Goal: Find contact information: Find contact information

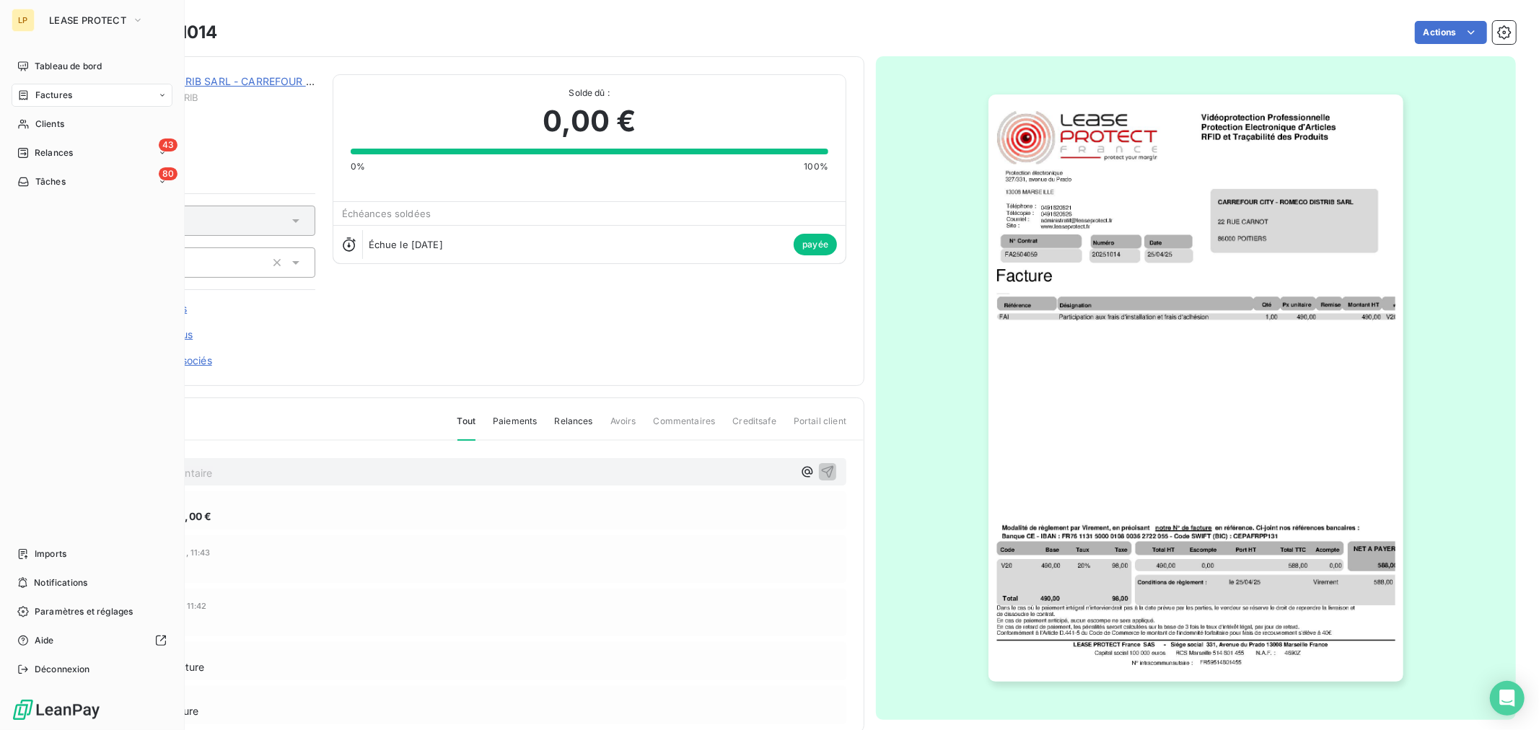
click at [42, 96] on span "Factures" at bounding box center [53, 95] width 37 height 13
click at [59, 118] on span "Clients" at bounding box center [49, 124] width 29 height 13
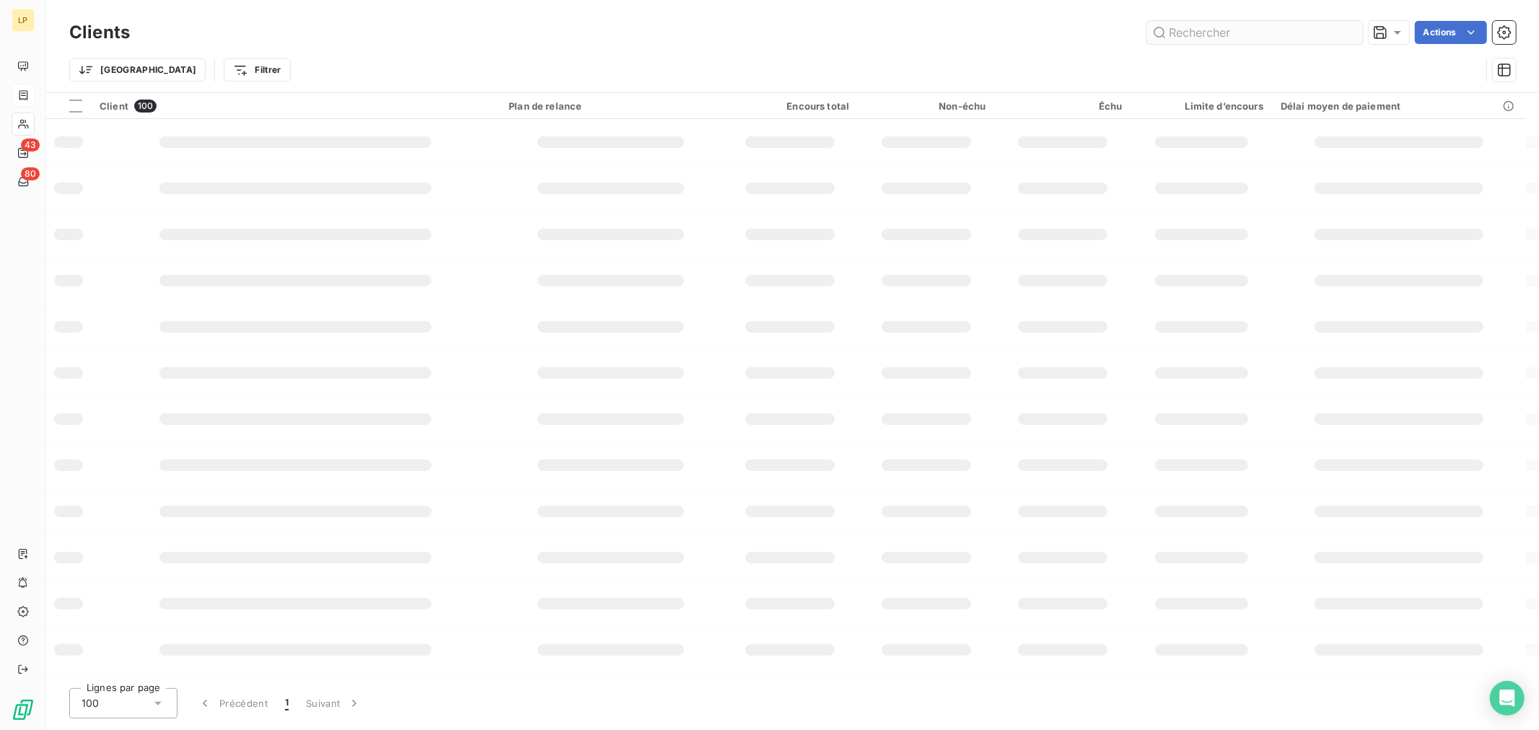
click at [1293, 31] on input "text" at bounding box center [1255, 32] width 217 height 23
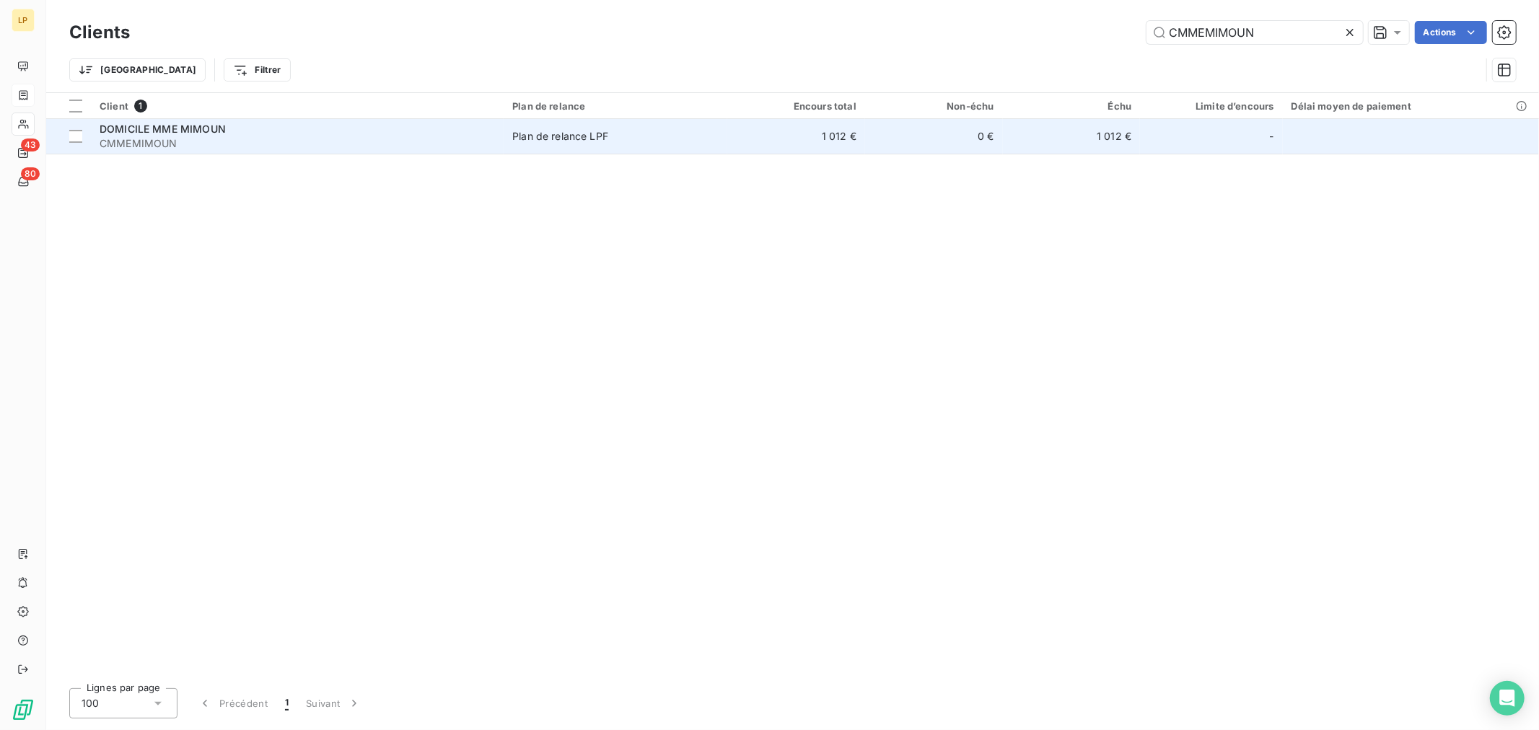
type input "CMMEMIMOUN"
click at [528, 137] on div "Plan de relance LPF" at bounding box center [560, 136] width 96 height 14
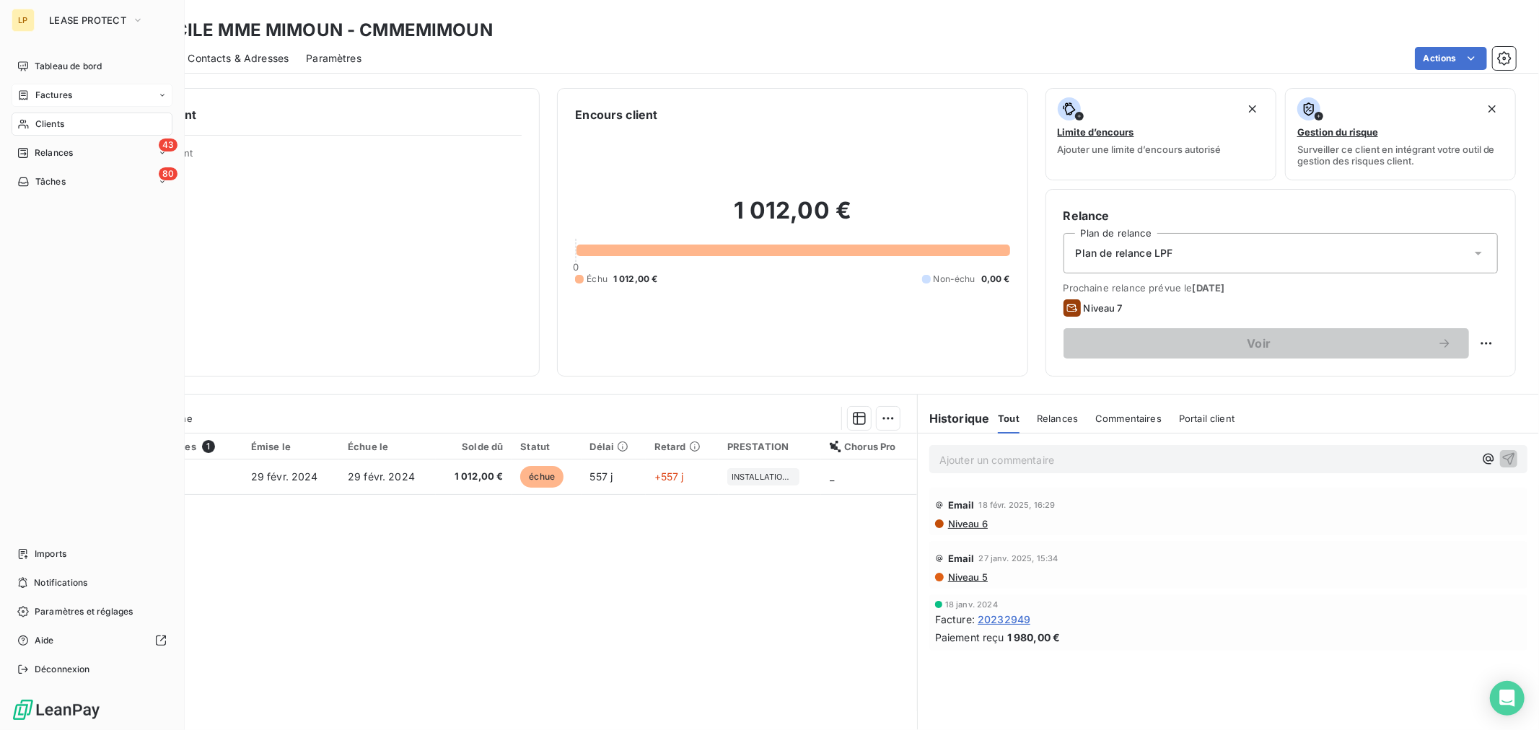
click at [30, 128] on div "Clients" at bounding box center [92, 124] width 161 height 23
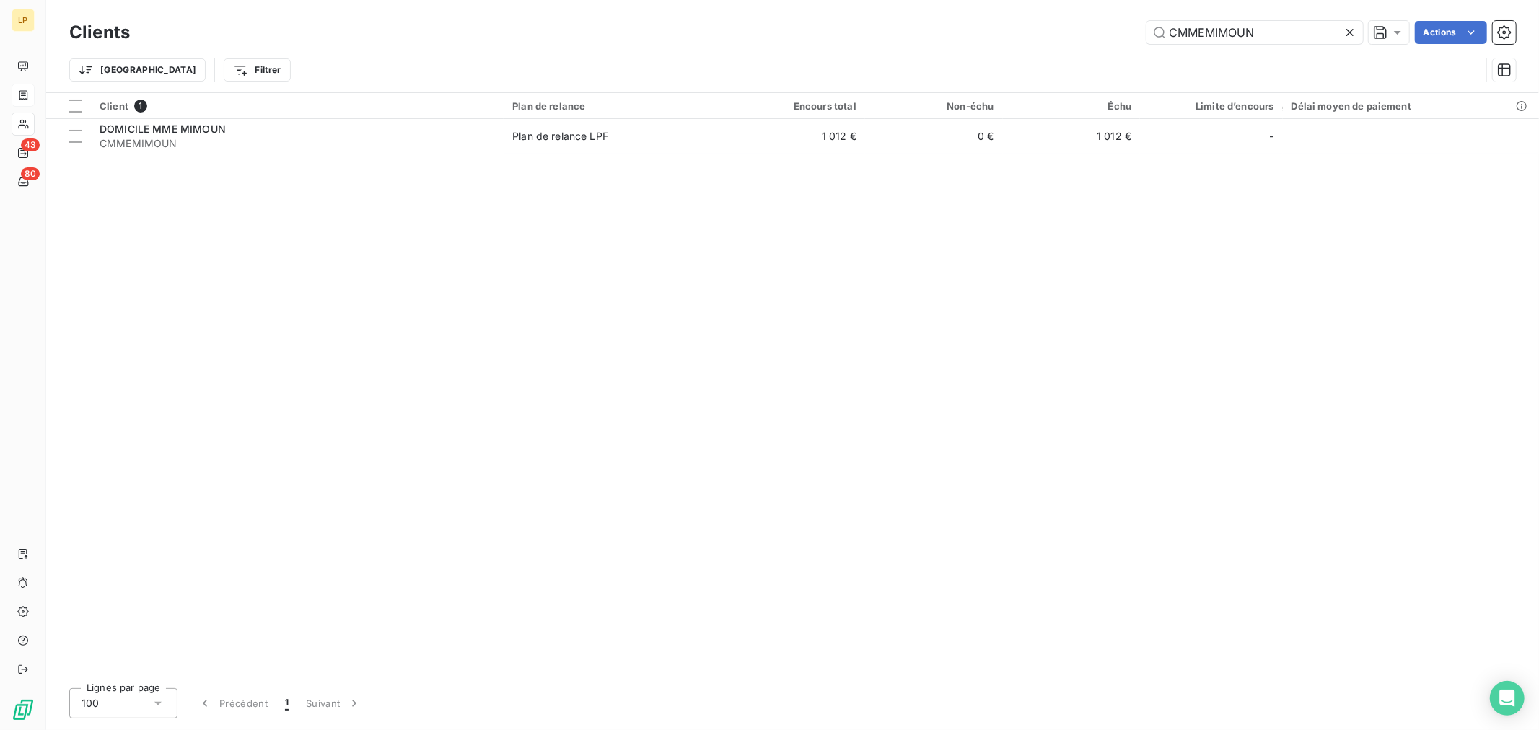
click at [1354, 25] on icon at bounding box center [1350, 32] width 14 height 14
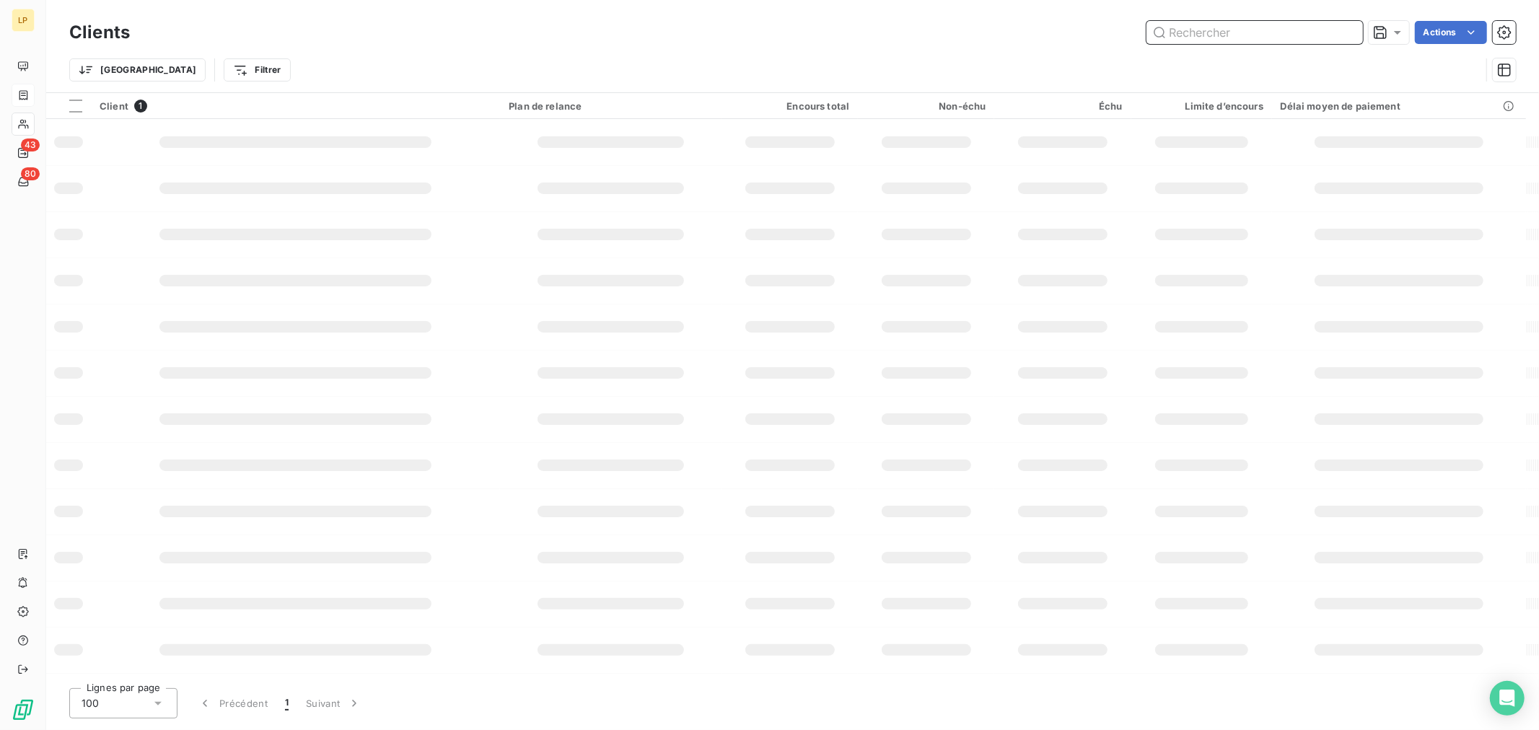
click at [1324, 30] on input "text" at bounding box center [1255, 32] width 217 height 23
paste input "CURBANSTOCK02200"
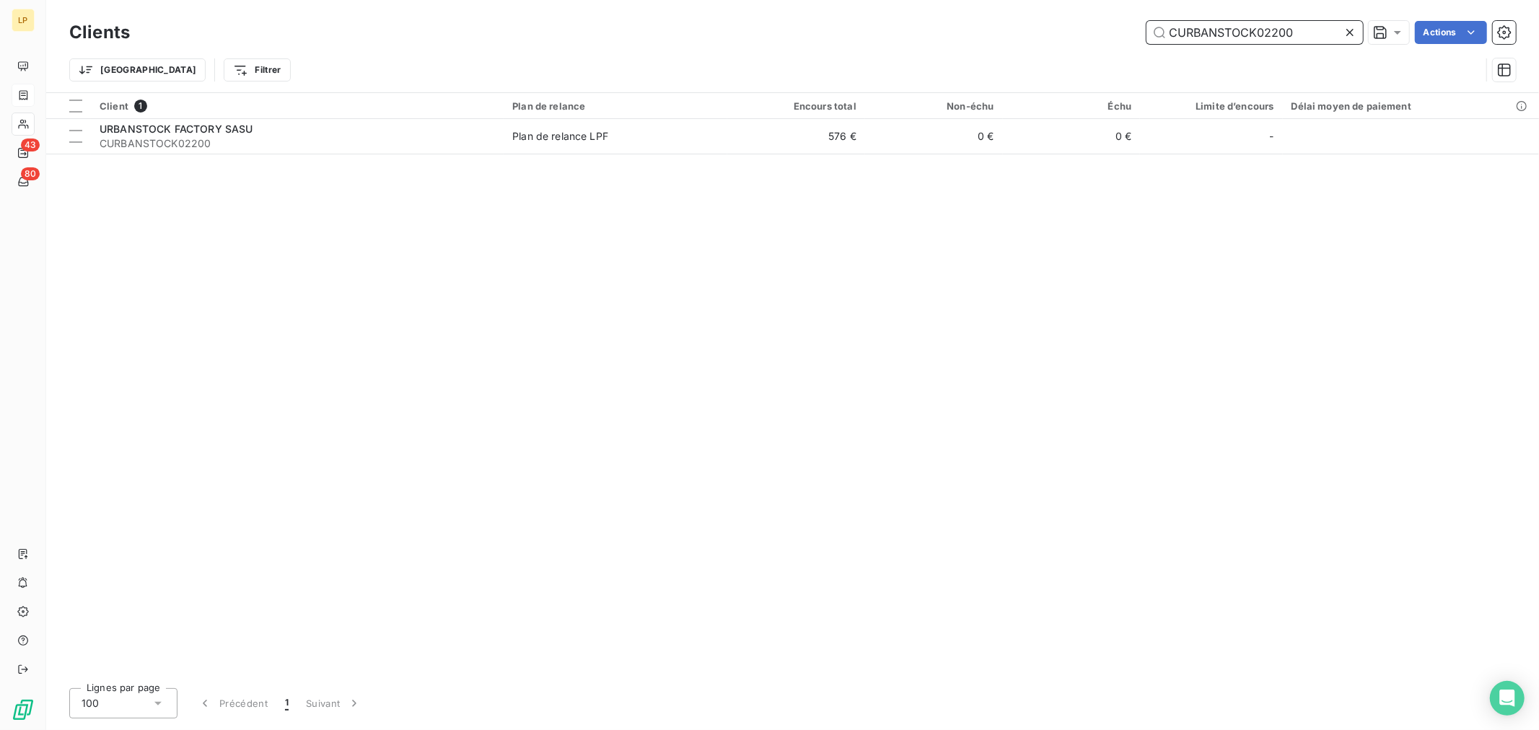
type input "CURBANSTOCK02200"
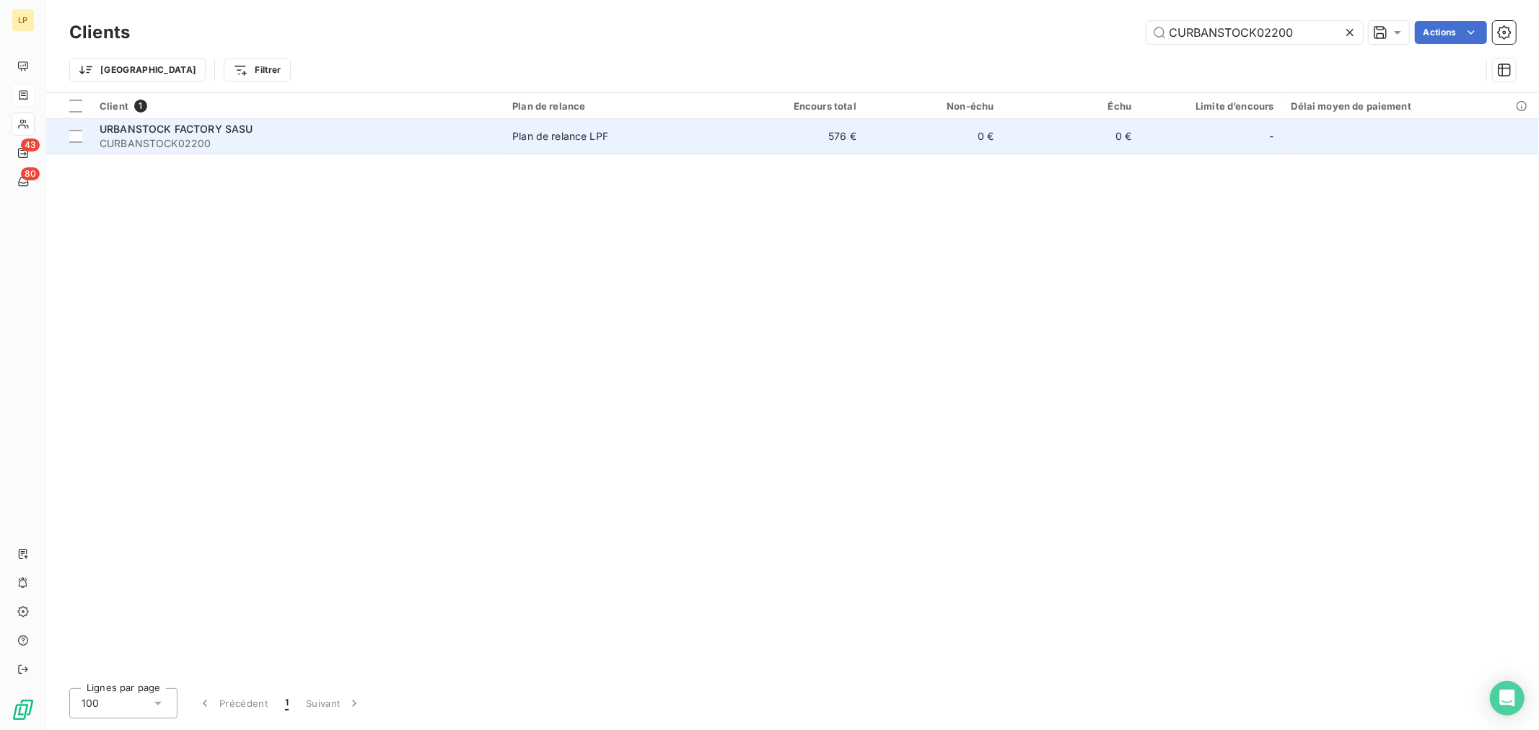
click at [954, 142] on td "0 €" at bounding box center [934, 136] width 138 height 35
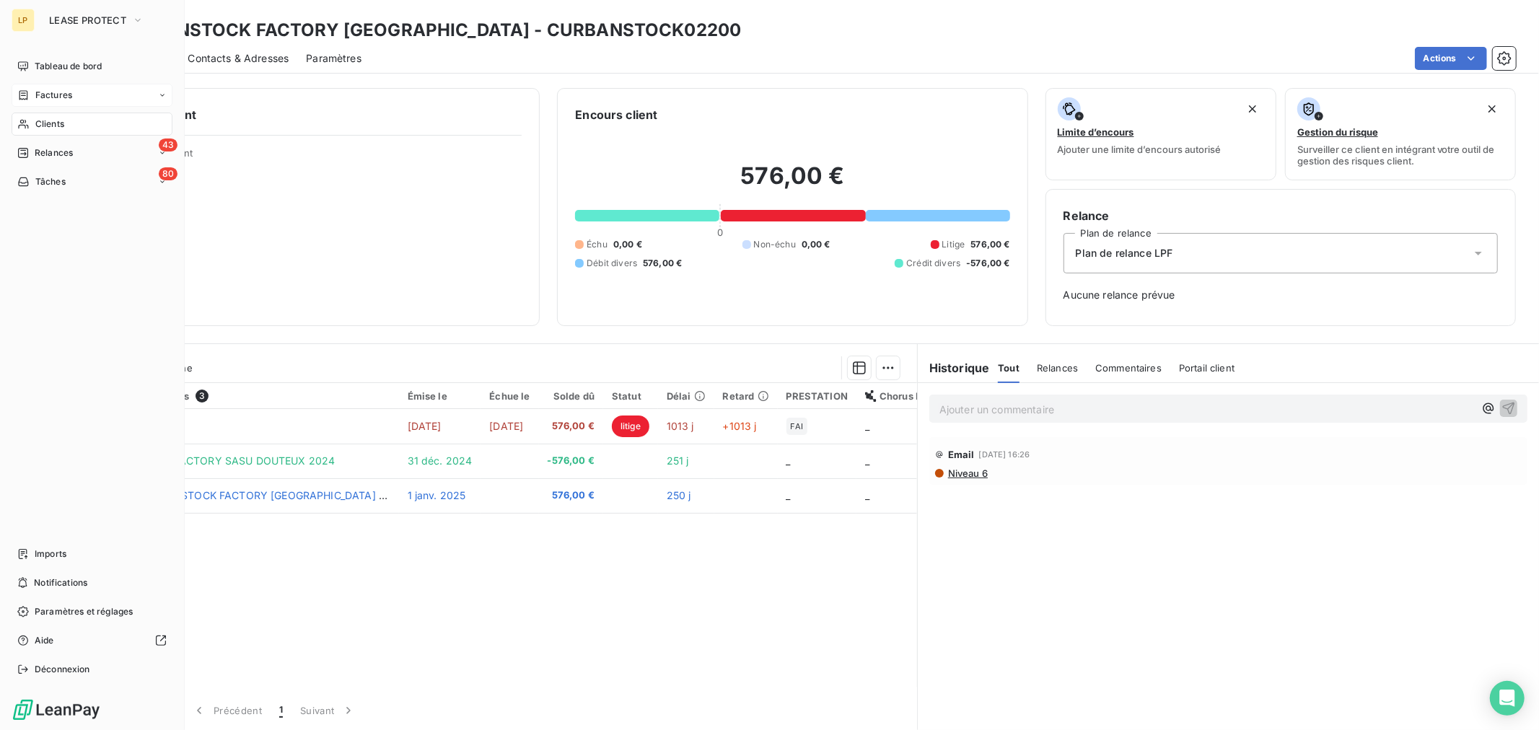
click at [4, 84] on div "LP LEASE PROTECT Tableau de bord Factures Clients 43 Relances 80 Tâches Imports…" at bounding box center [92, 365] width 185 height 730
click at [82, 118] on div "Clients" at bounding box center [92, 124] width 161 height 23
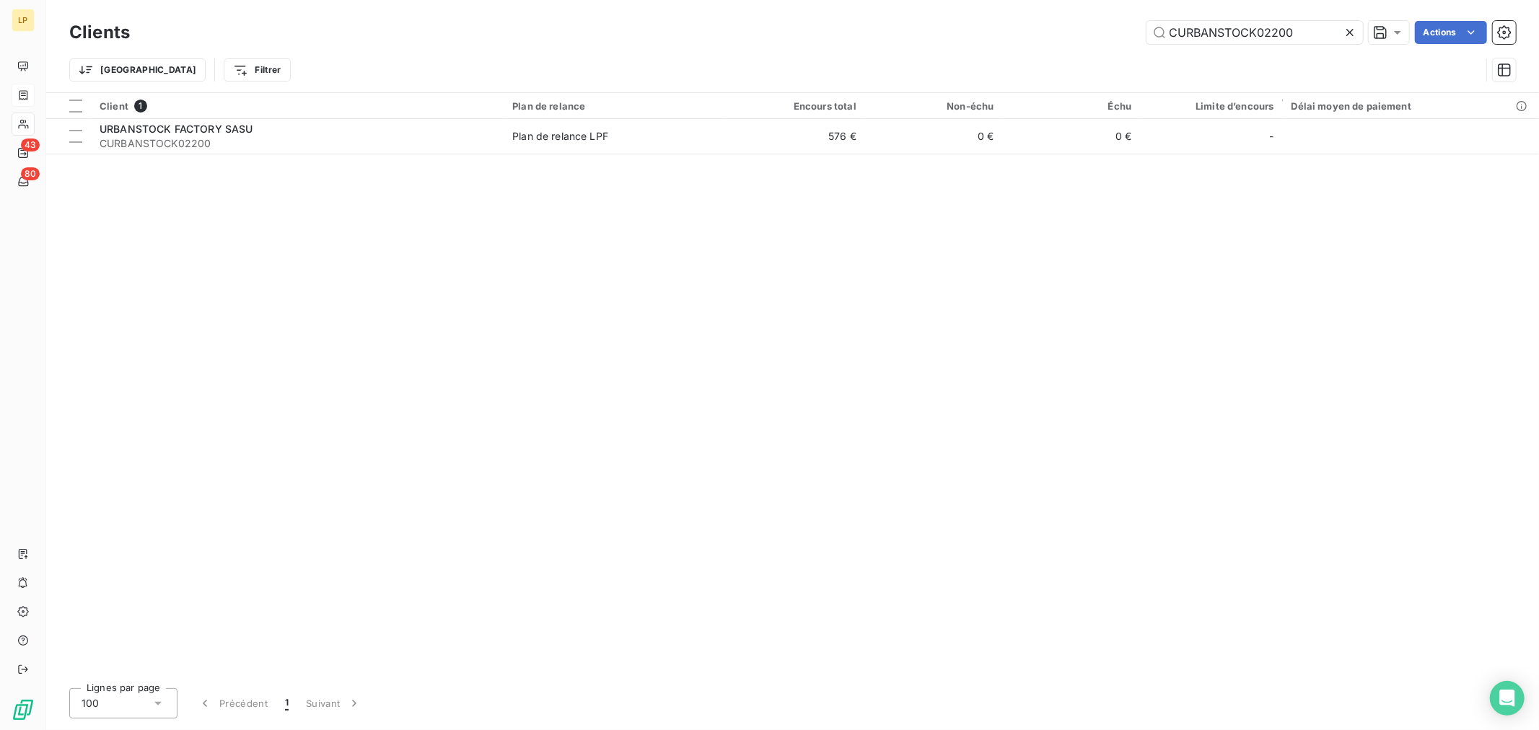
click at [1355, 29] on icon at bounding box center [1350, 32] width 14 height 14
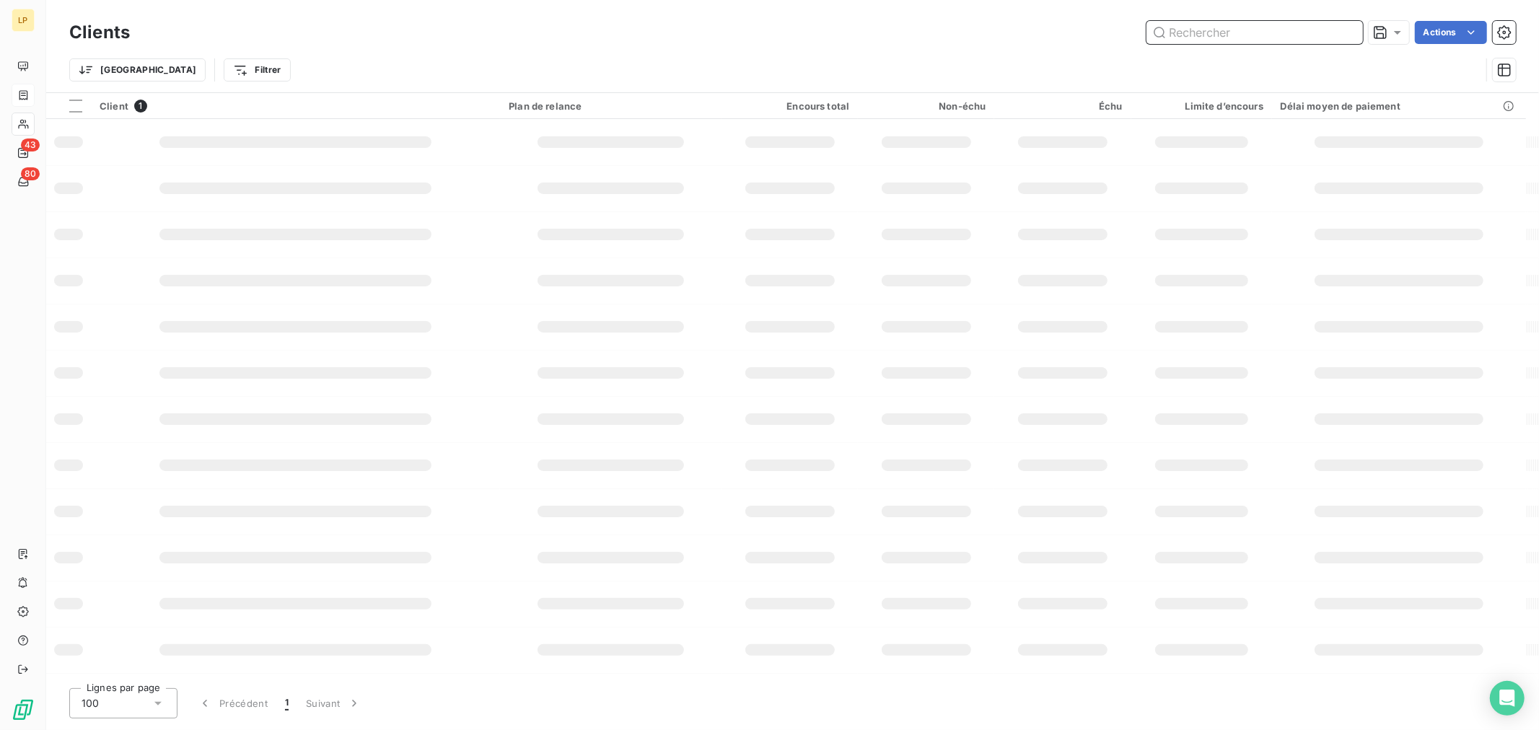
click at [1246, 41] on input "text" at bounding box center [1255, 32] width 217 height 23
paste input "NO LIMIT FITNESS"
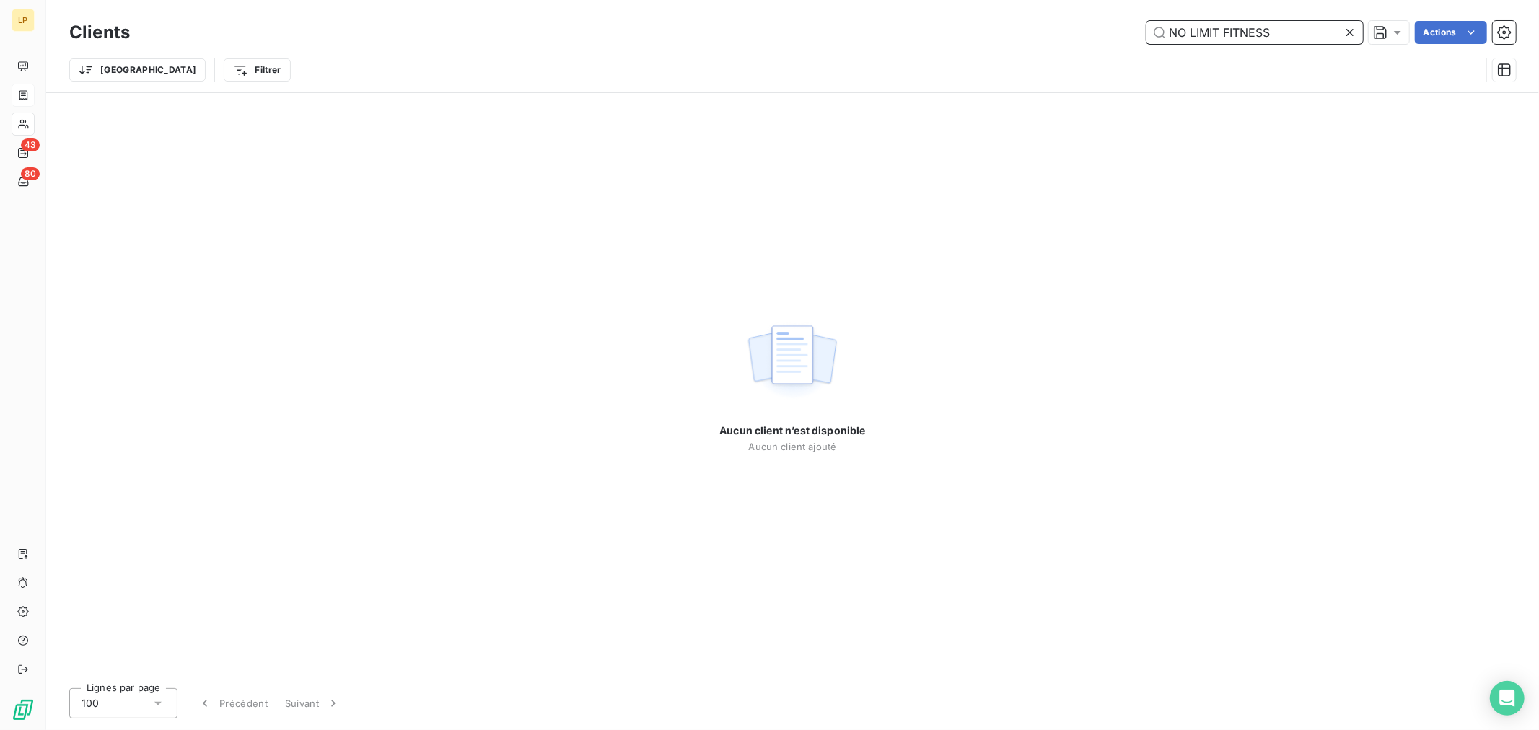
click at [1182, 30] on input "NO LIMIT FITNESS" at bounding box center [1255, 32] width 217 height 23
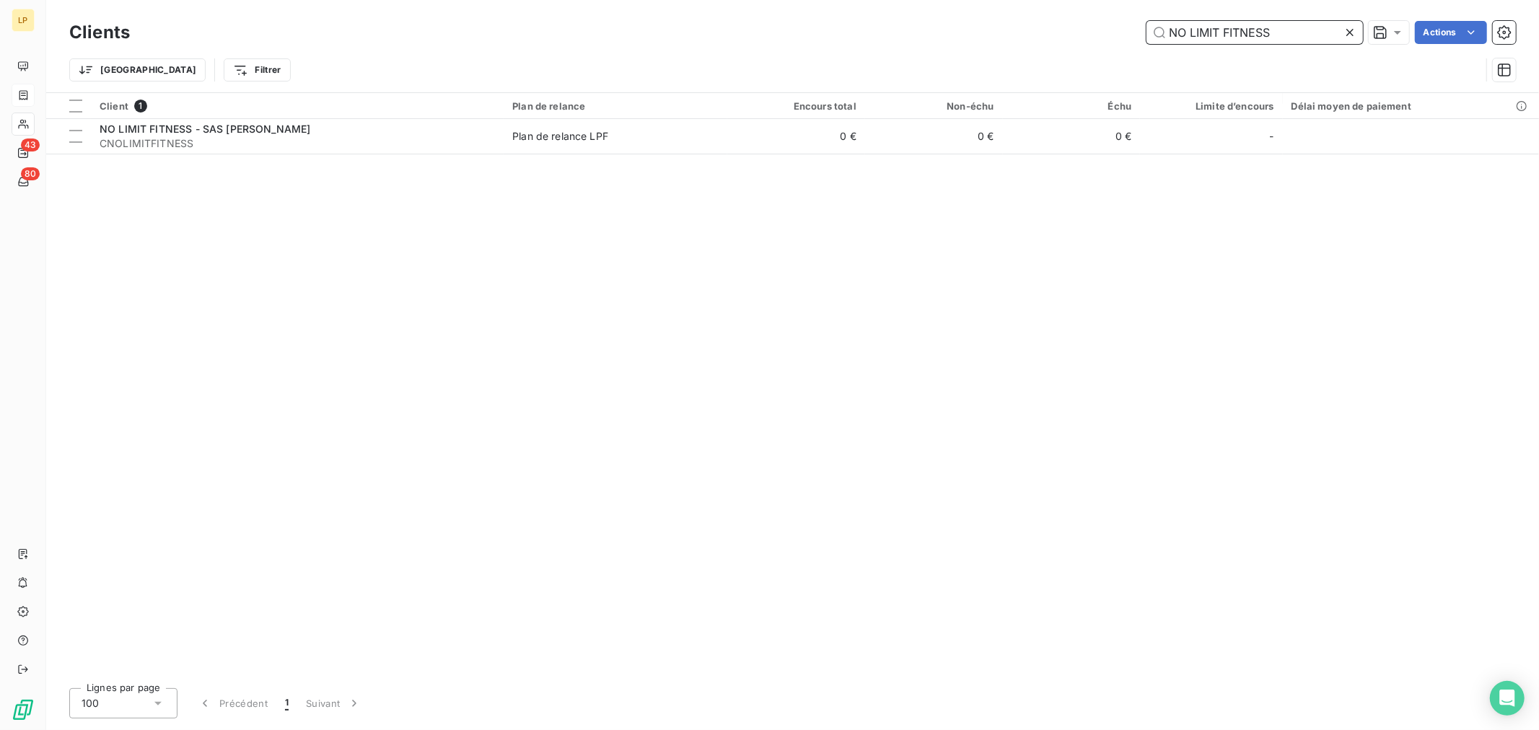
click at [1307, 38] on input "NO LIMIT FITNESS" at bounding box center [1255, 32] width 217 height 23
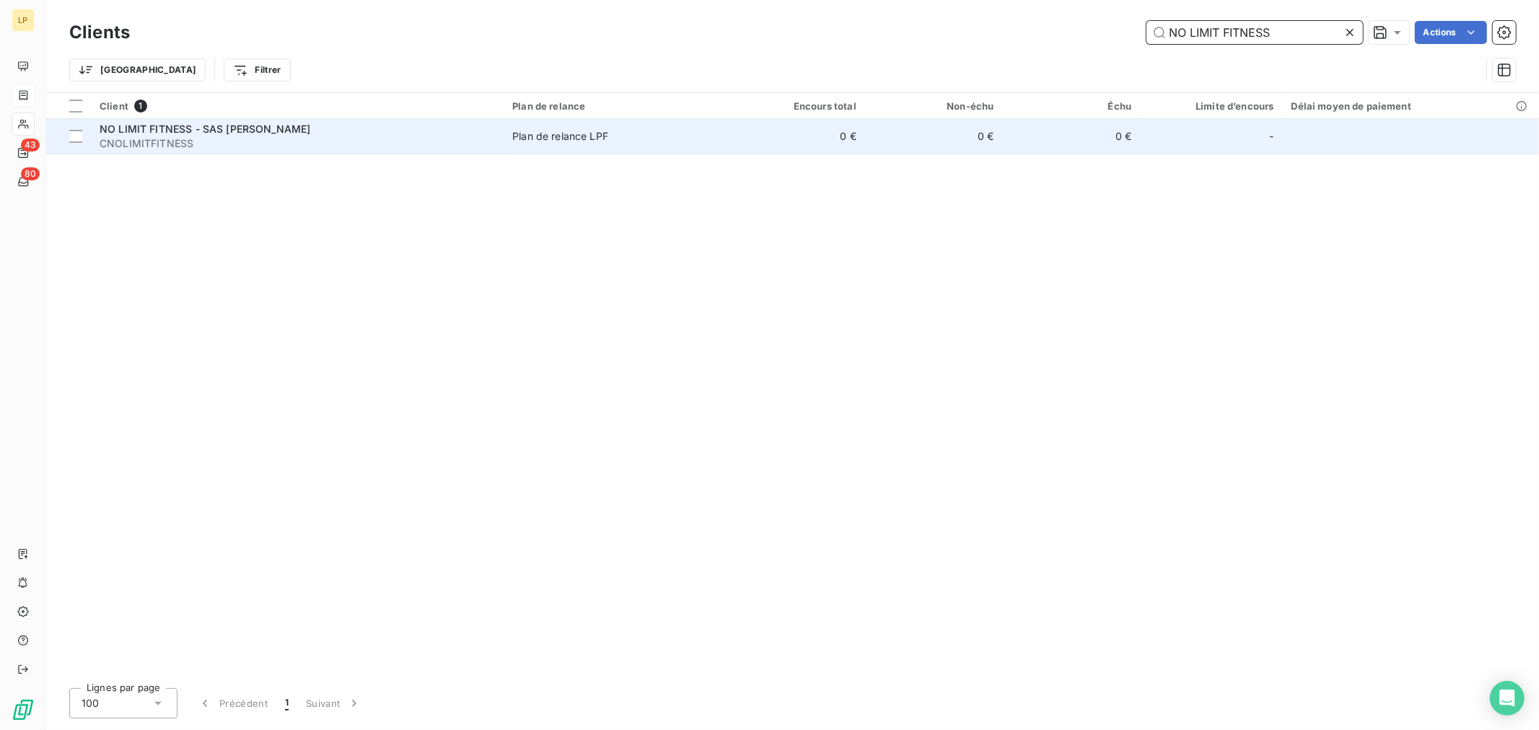
type input "NO LIMIT FITNESS"
click at [783, 143] on td "0 €" at bounding box center [797, 136] width 138 height 35
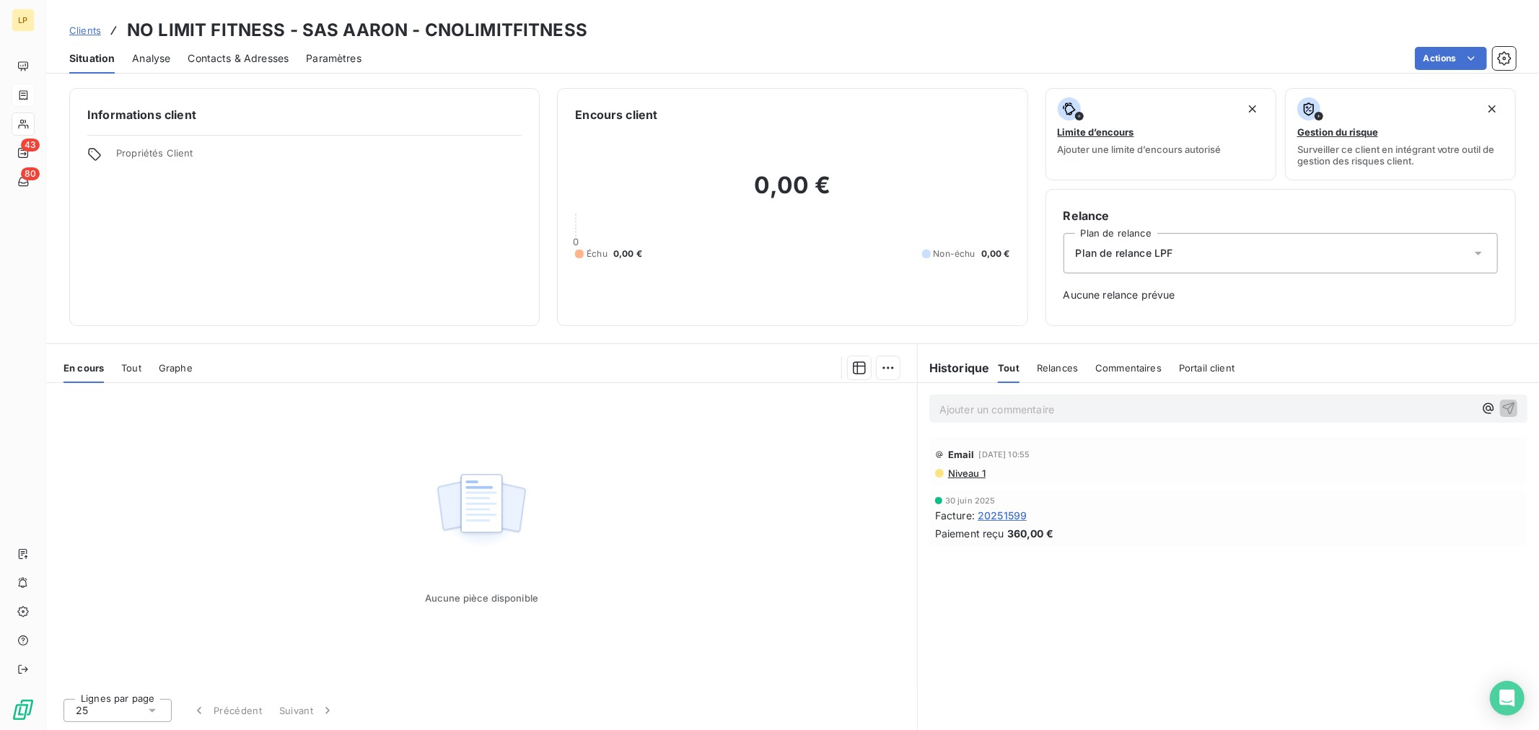
click at [260, 67] on div "Contacts & Adresses" at bounding box center [238, 58] width 101 height 30
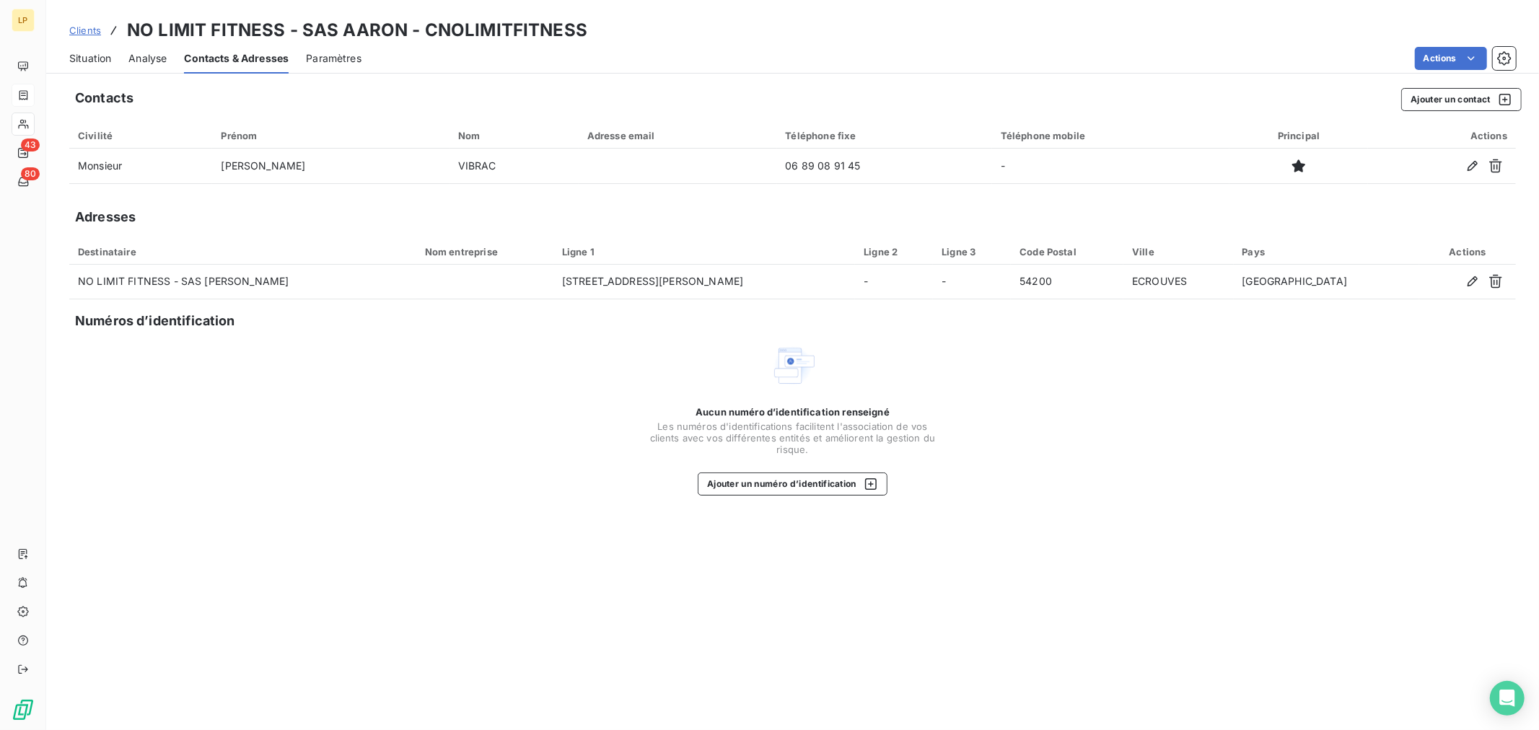
click at [102, 63] on span "Situation" at bounding box center [90, 58] width 42 height 14
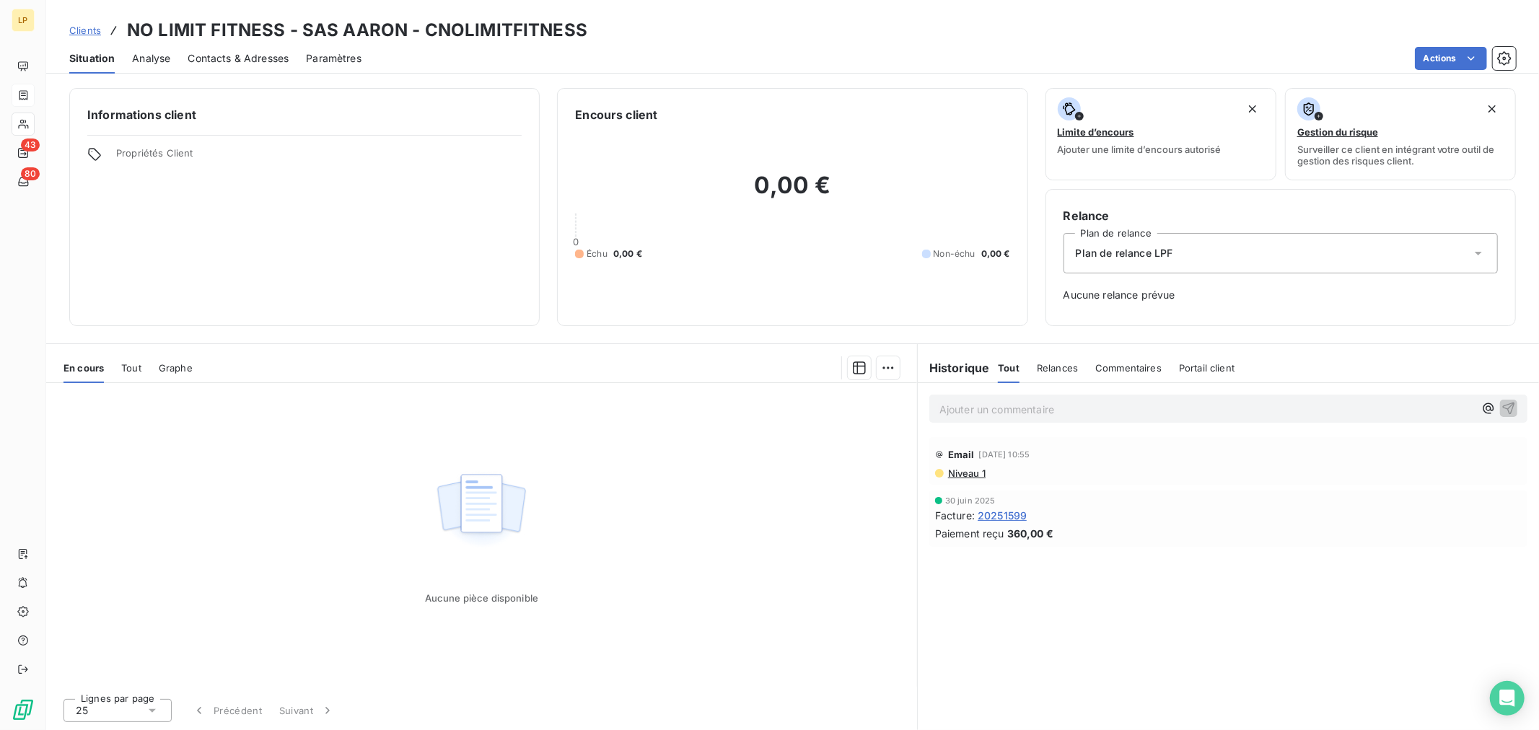
click at [980, 469] on span "Niveau 1" at bounding box center [966, 474] width 39 height 12
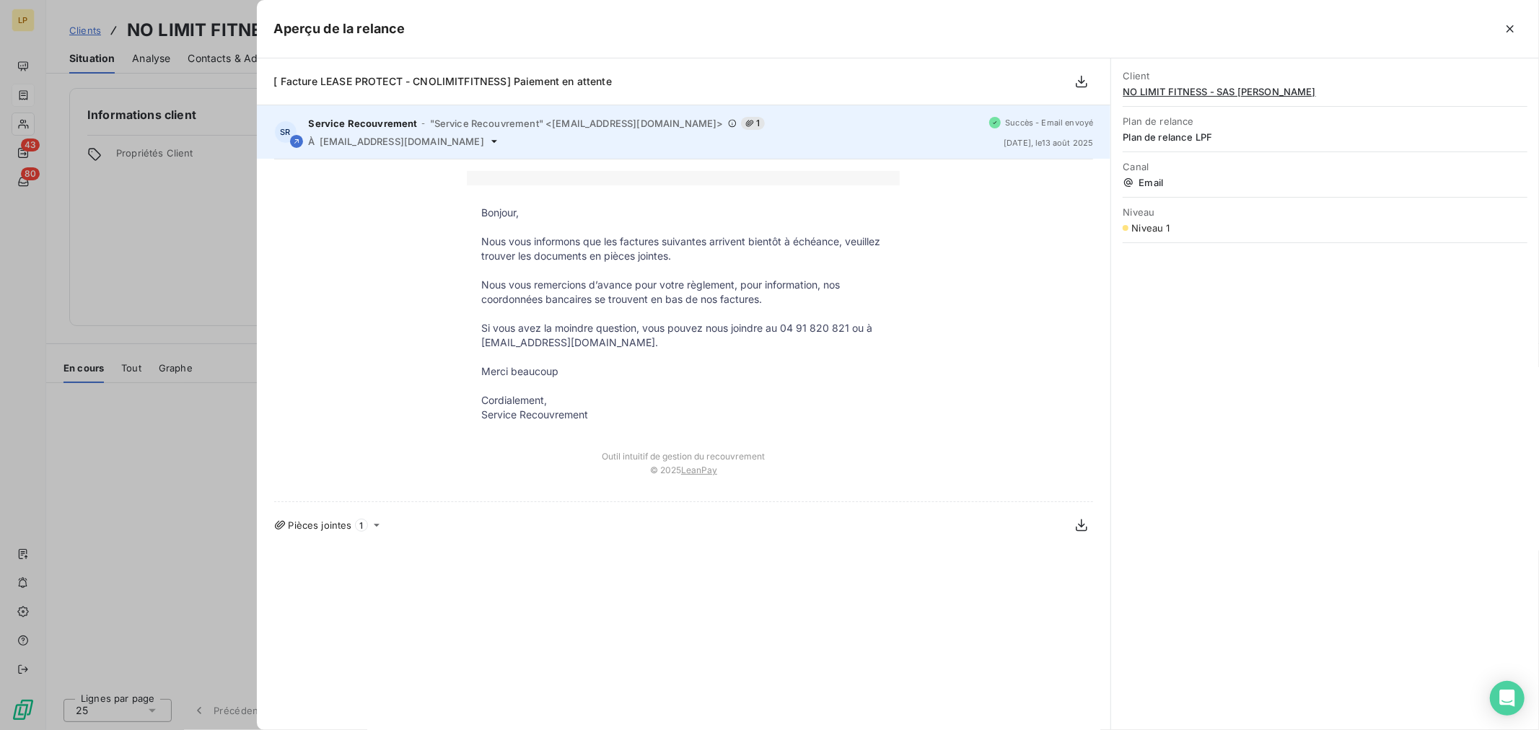
click at [411, 134] on div "Service Recouvrement - "Service Recouvrement" <[EMAIL_ADDRESS][DOMAIN_NAME]> 1 …" at bounding box center [644, 132] width 670 height 30
click at [413, 141] on span "[EMAIL_ADDRESS][DOMAIN_NAME]" at bounding box center [402, 142] width 165 height 12
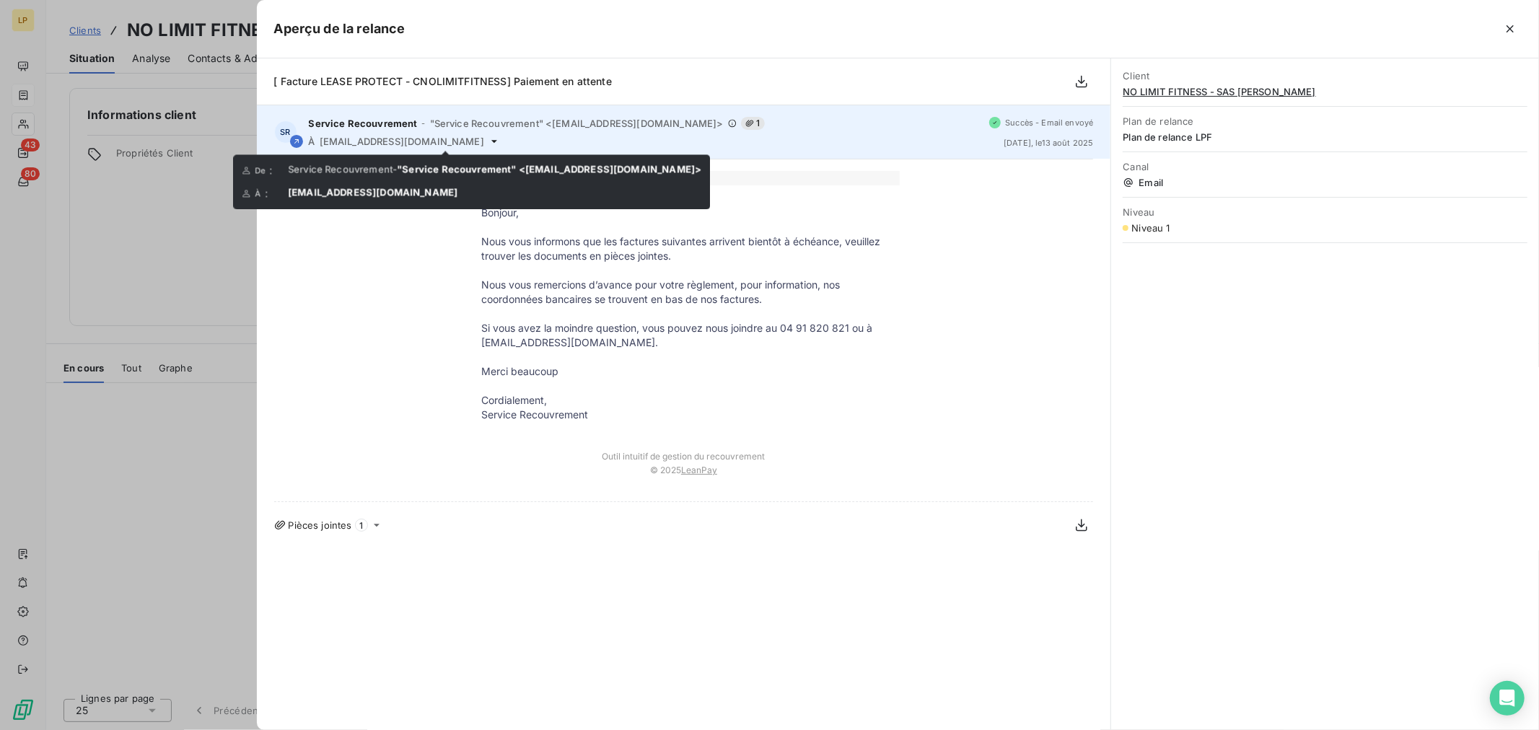
click at [489, 139] on icon at bounding box center [495, 142] width 12 height 12
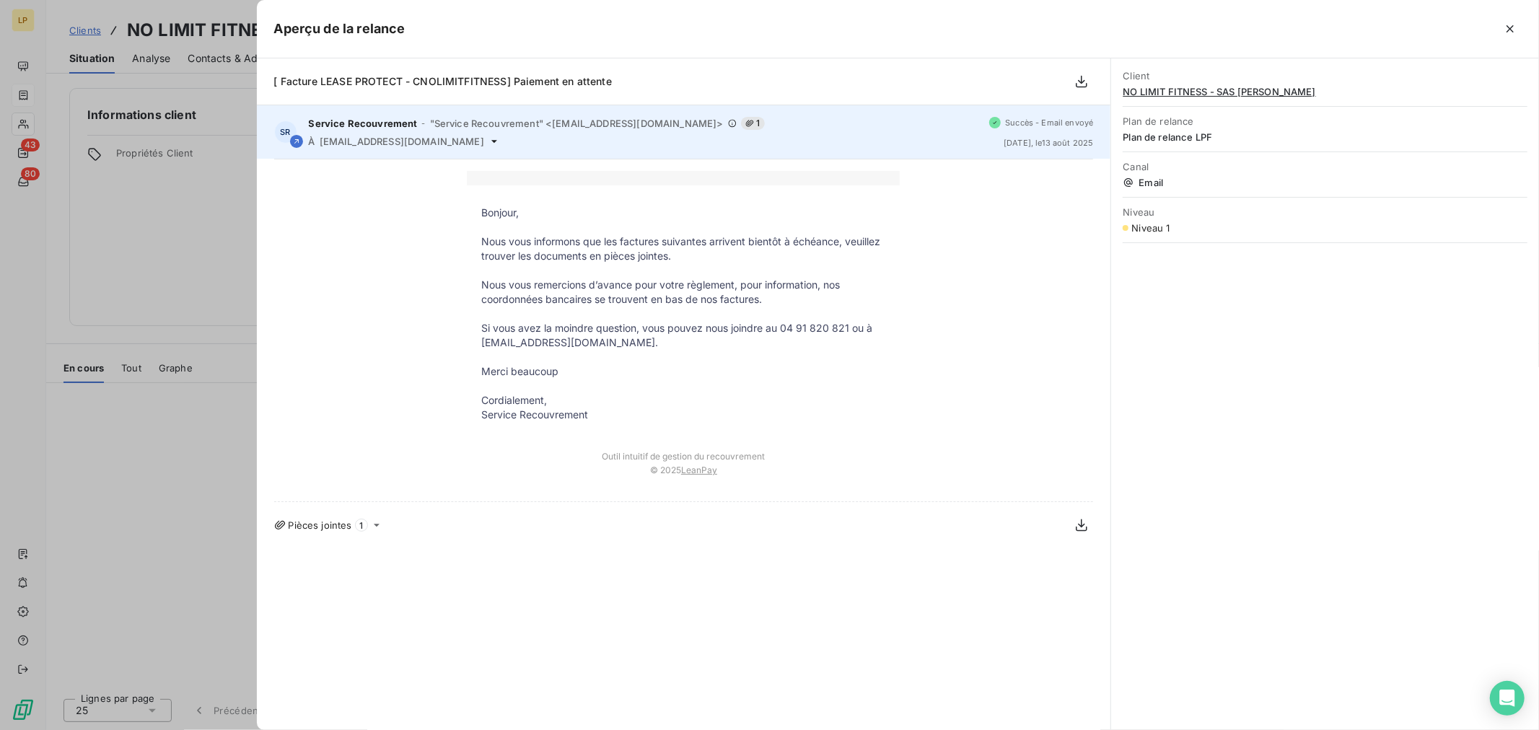
click at [489, 141] on icon at bounding box center [495, 142] width 12 height 12
click at [489, 139] on icon at bounding box center [495, 142] width 12 height 12
click at [328, 144] on span "[EMAIL_ADDRESS][DOMAIN_NAME]" at bounding box center [402, 142] width 165 height 12
click at [328, 143] on span "[EMAIL_ADDRESS][DOMAIN_NAME]" at bounding box center [402, 142] width 165 height 12
click at [331, 143] on span "[EMAIL_ADDRESS][DOMAIN_NAME]" at bounding box center [402, 142] width 165 height 12
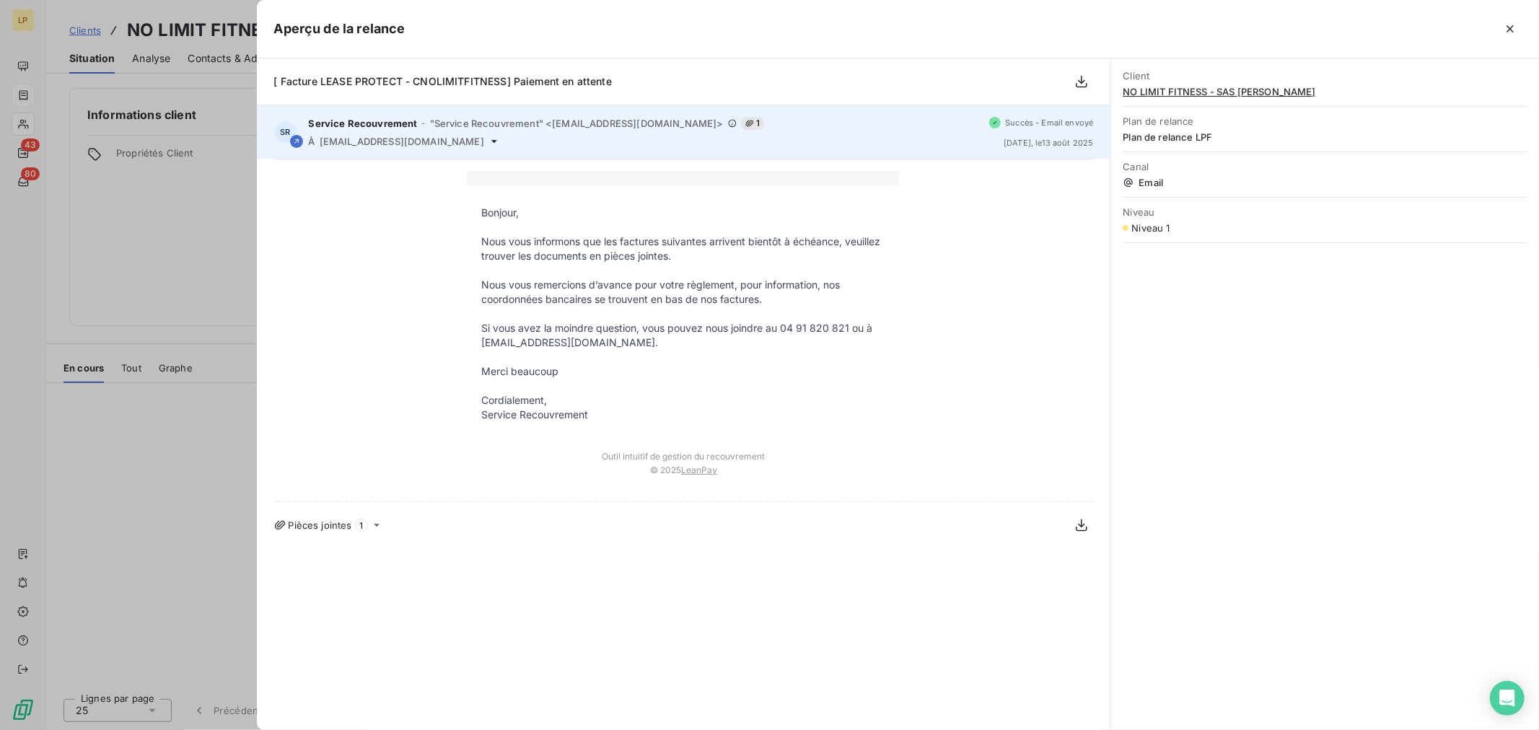
click at [720, 130] on div "Service Recouvrement - "Service Recouvrement" <[EMAIL_ADDRESS][DOMAIN_NAME]> 1" at bounding box center [644, 123] width 670 height 13
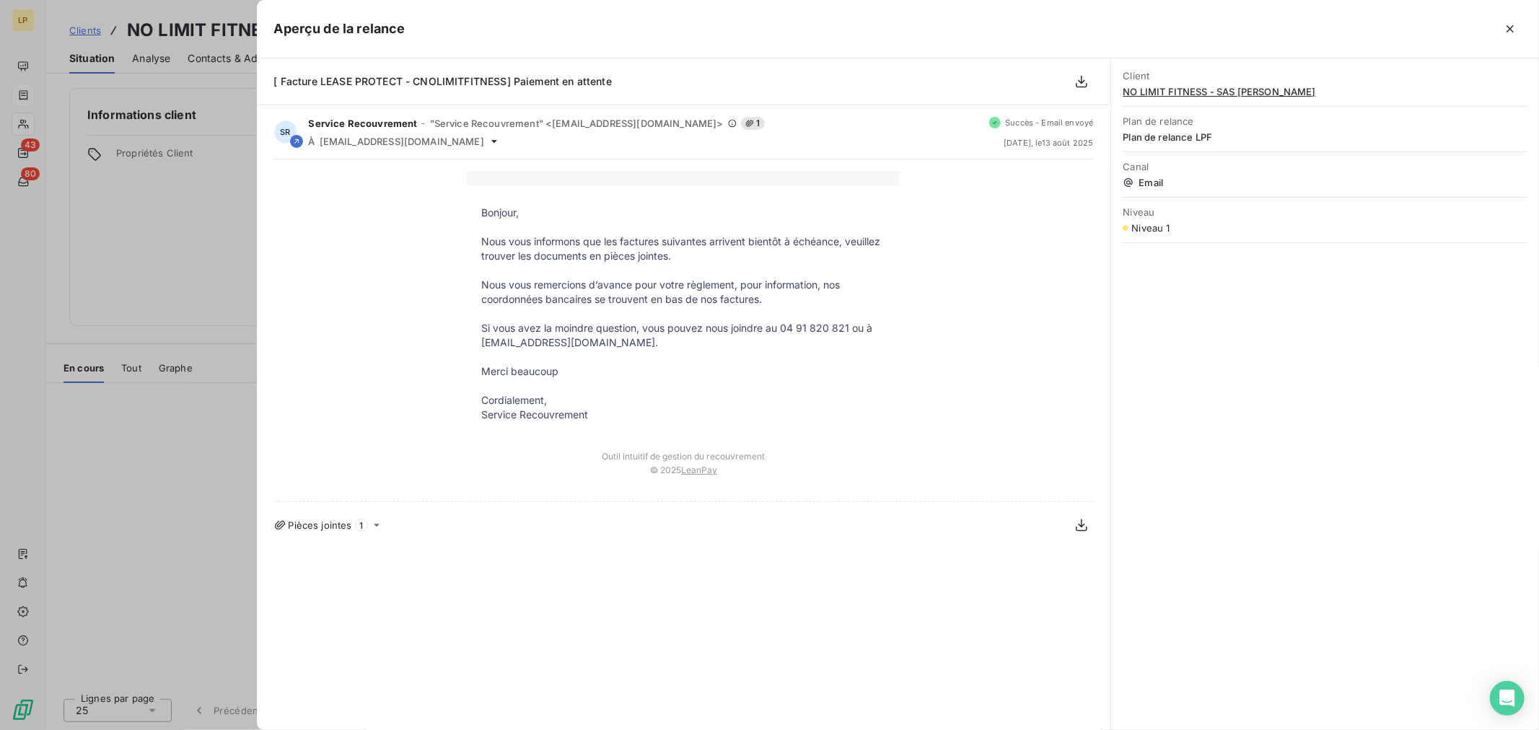
click at [217, 119] on div at bounding box center [769, 365] width 1539 height 730
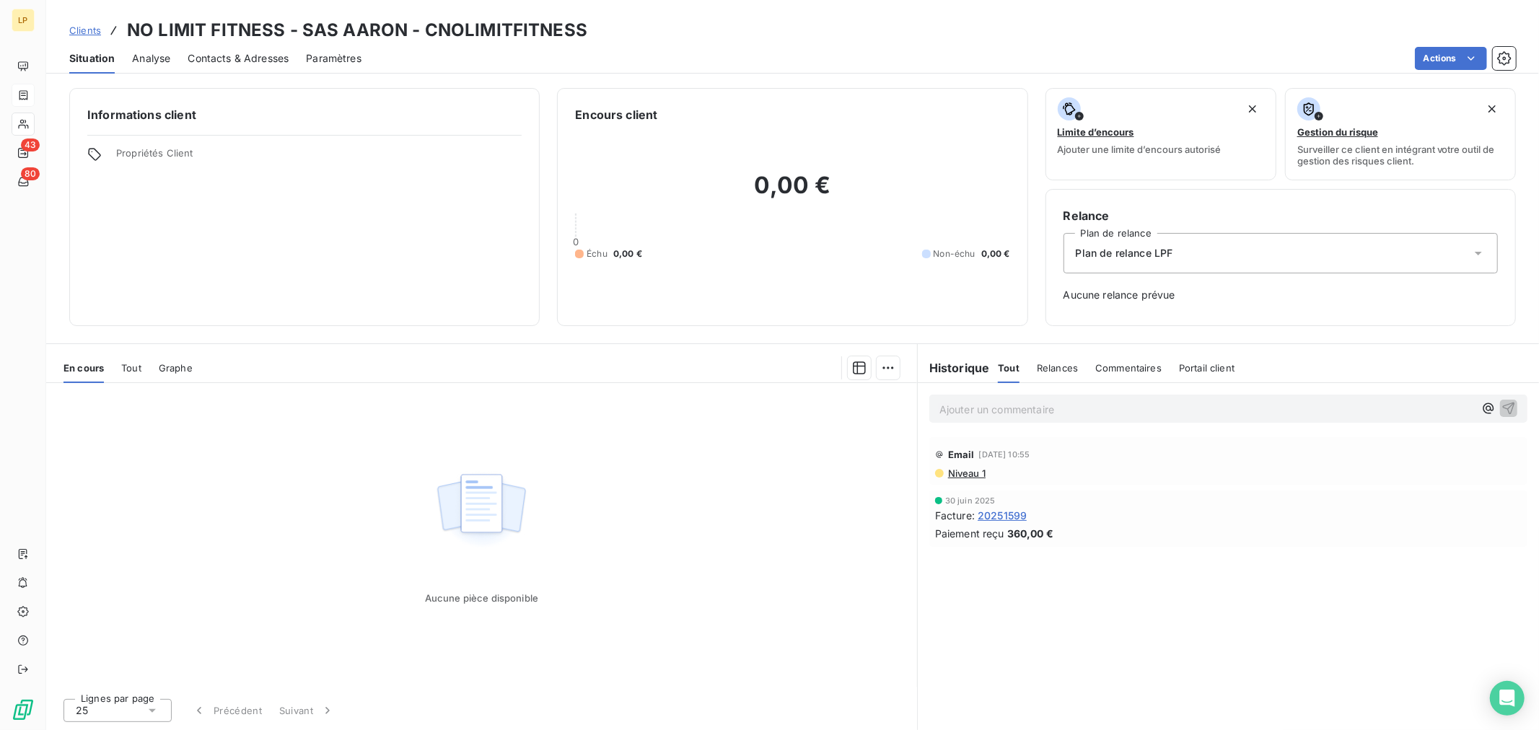
click at [253, 69] on div "Contacts & Adresses" at bounding box center [238, 58] width 101 height 30
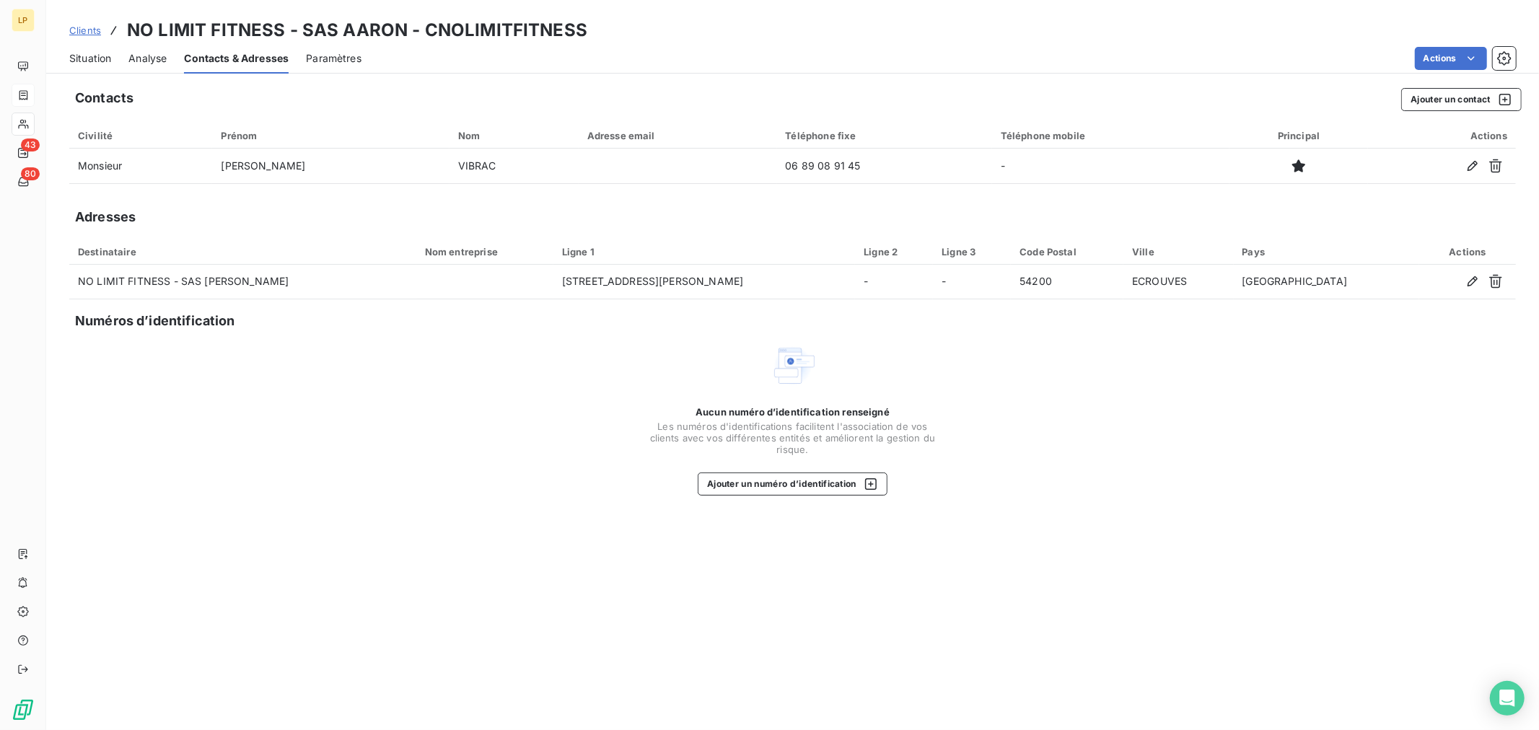
click at [149, 62] on span "Analyse" at bounding box center [147, 58] width 38 height 14
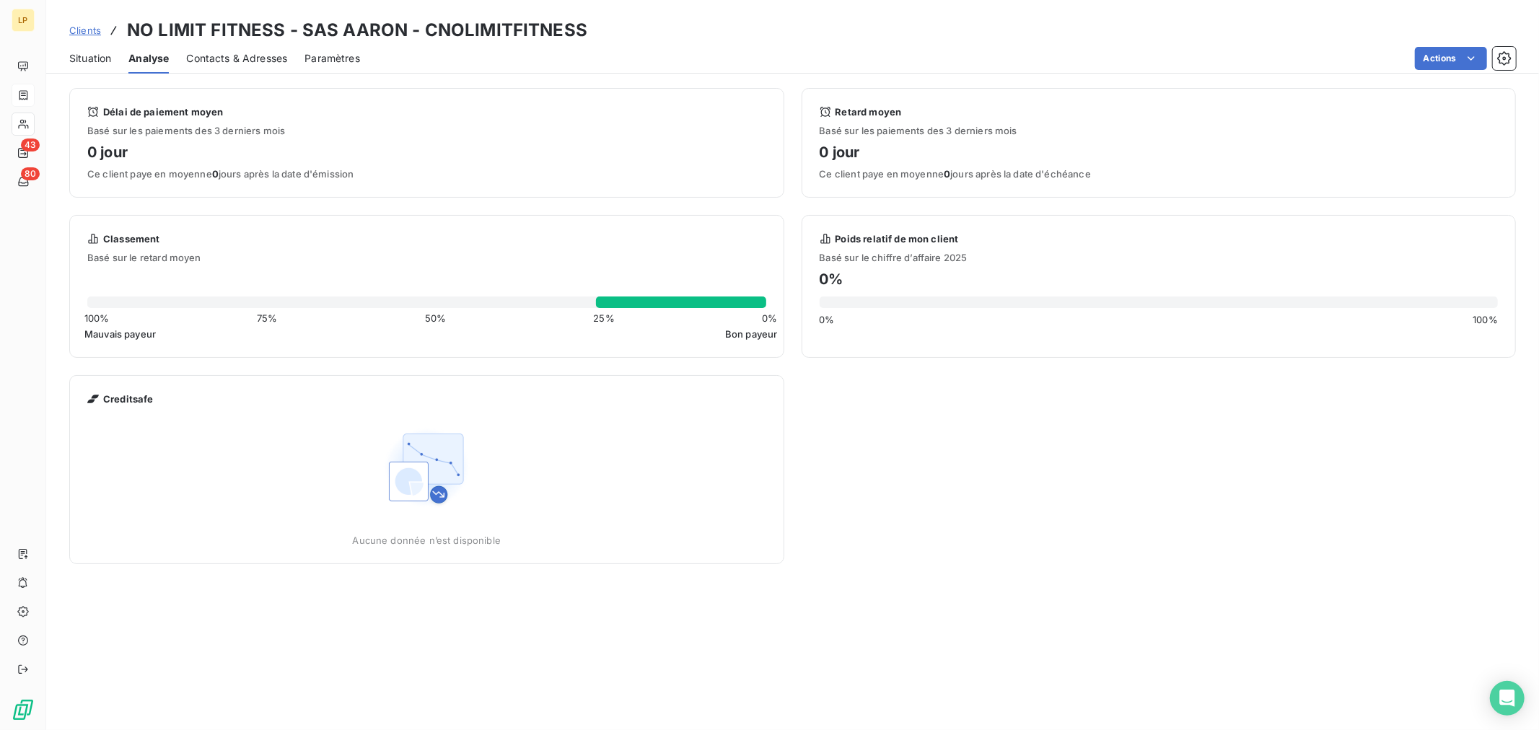
click at [77, 59] on span "Situation" at bounding box center [90, 58] width 42 height 14
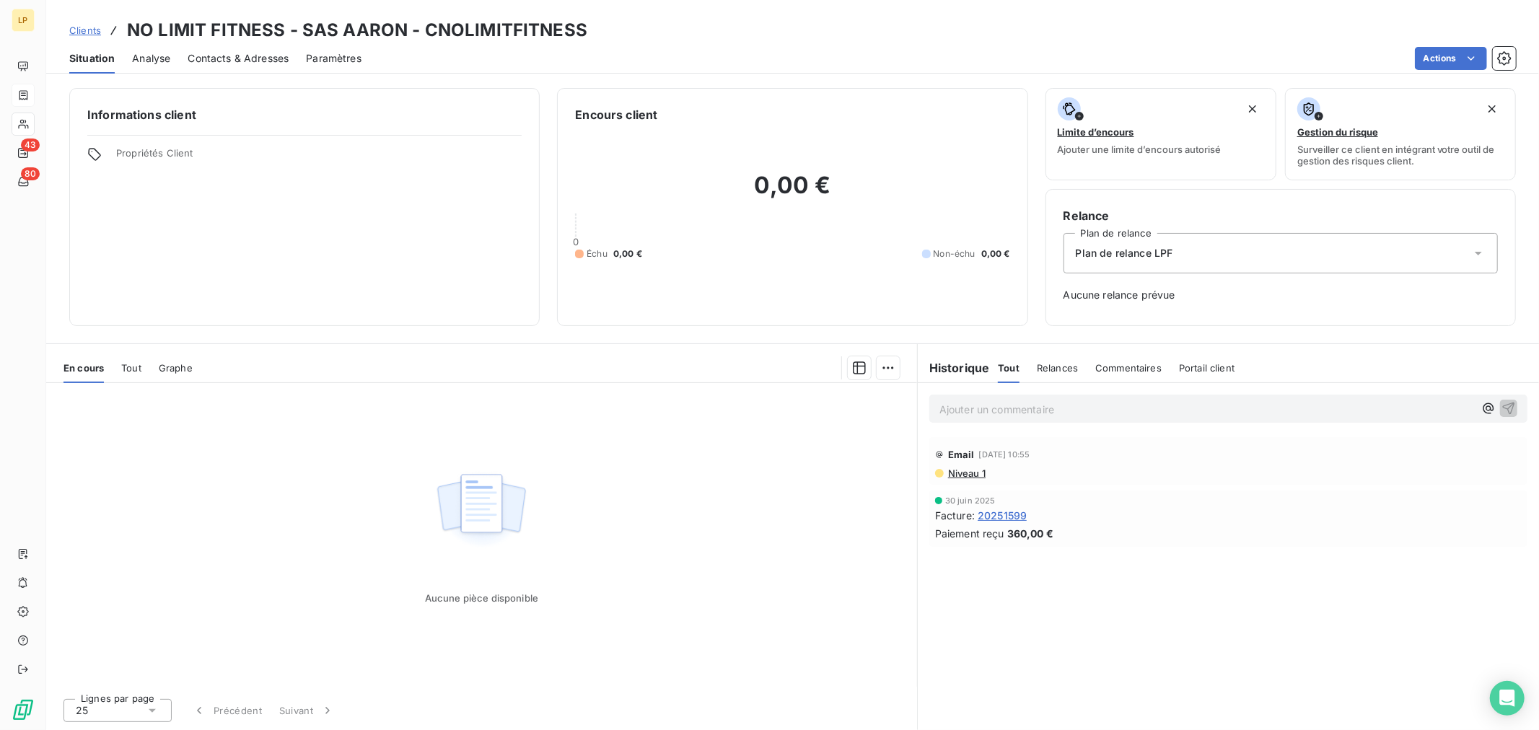
click at [963, 471] on span "Niveau 1" at bounding box center [966, 474] width 39 height 12
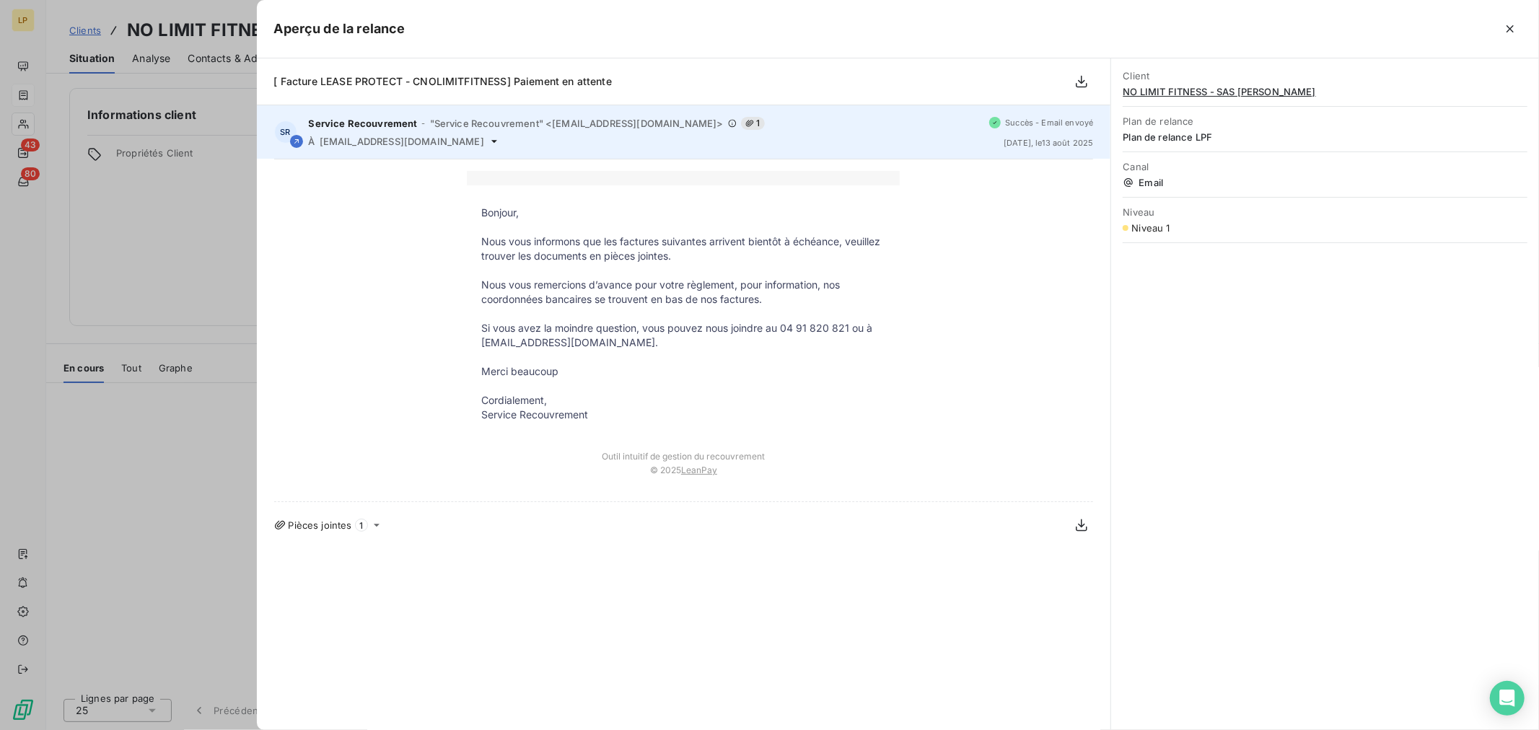
click at [335, 141] on span "[EMAIL_ADDRESS][DOMAIN_NAME]" at bounding box center [402, 142] width 165 height 12
copy div "[EMAIL_ADDRESS][DOMAIN_NAME]"
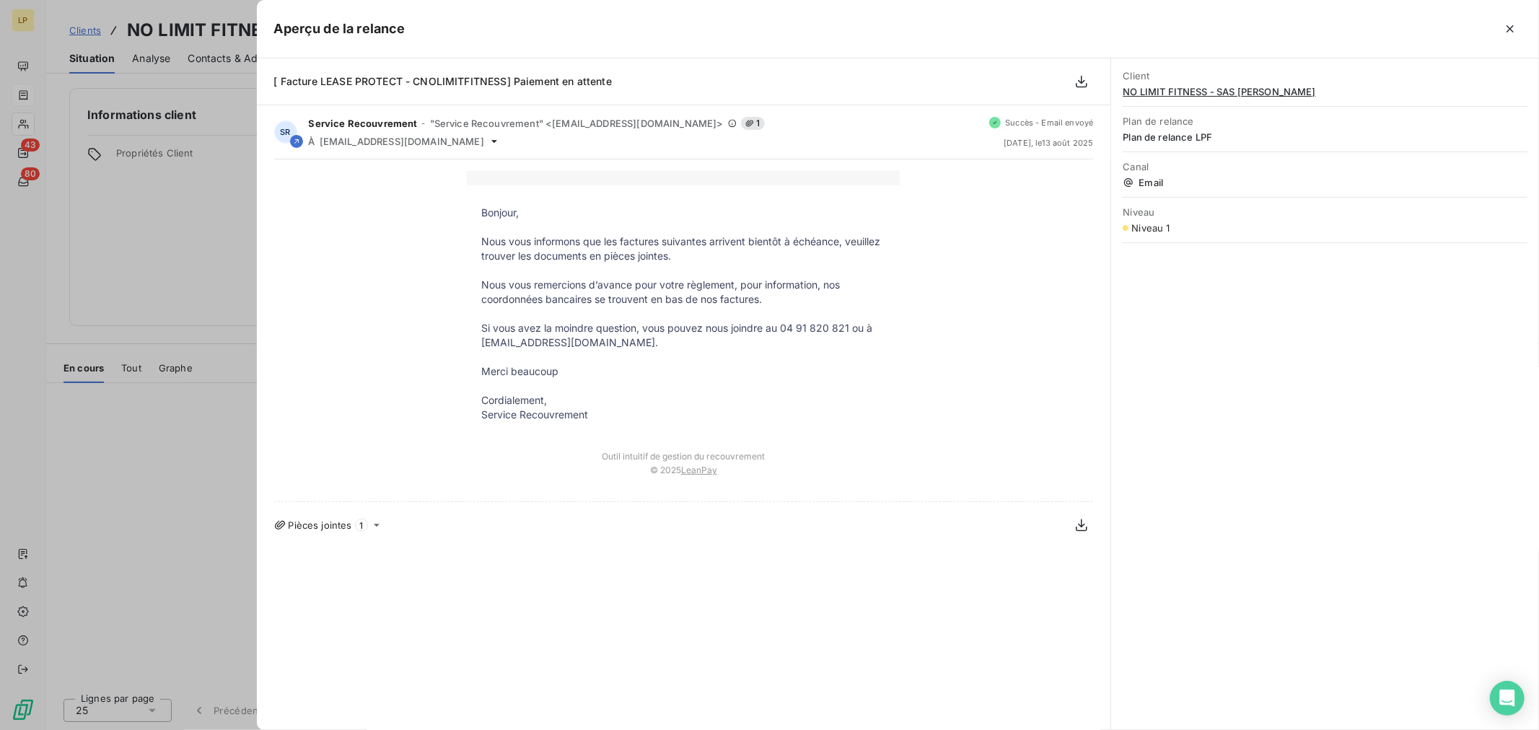
click at [214, 319] on div at bounding box center [769, 365] width 1539 height 730
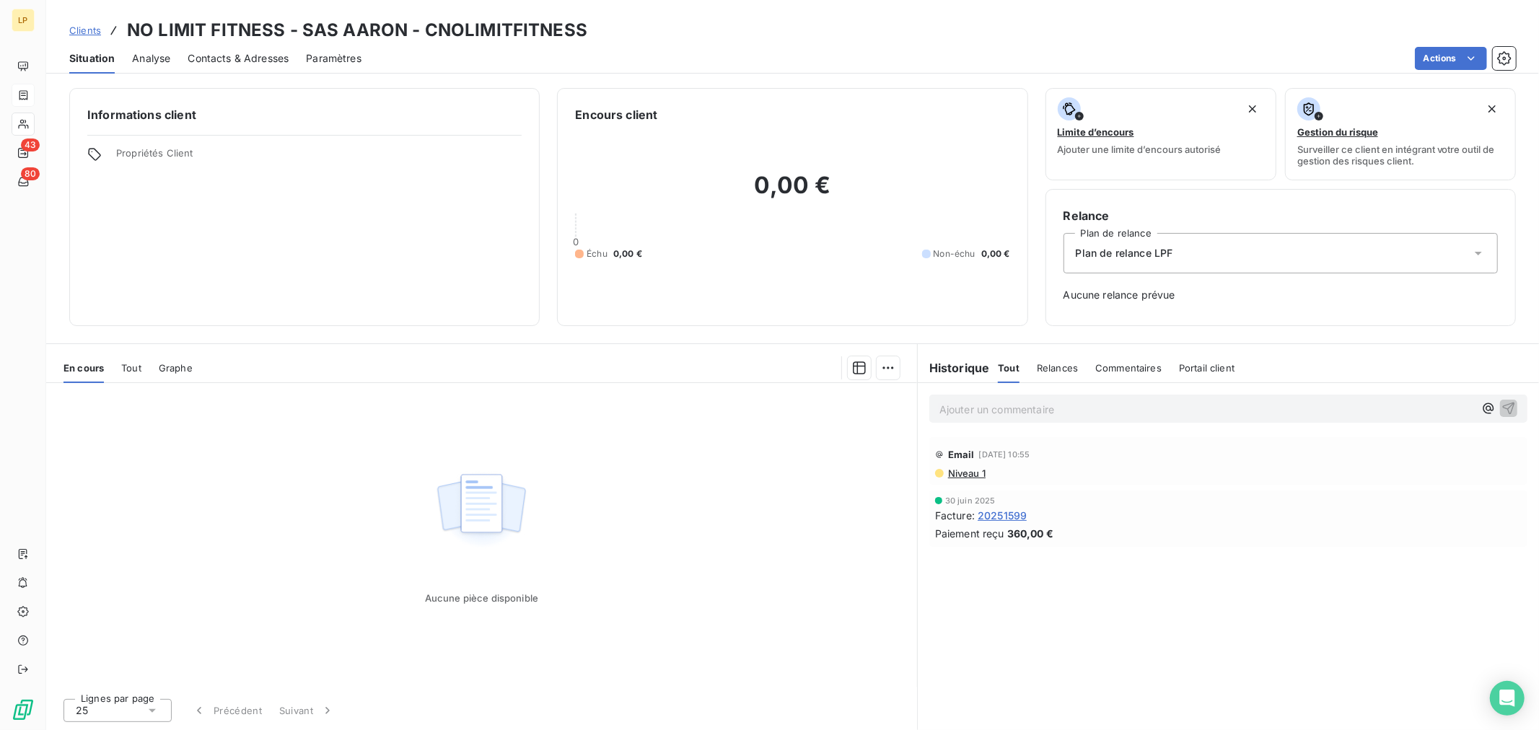
click at [1020, 507] on div "[DATE] Facture : 20251599 Paiement reçu 360,00 €" at bounding box center [1228, 519] width 587 height 45
click at [1020, 517] on span "20251599" at bounding box center [1002, 515] width 49 height 15
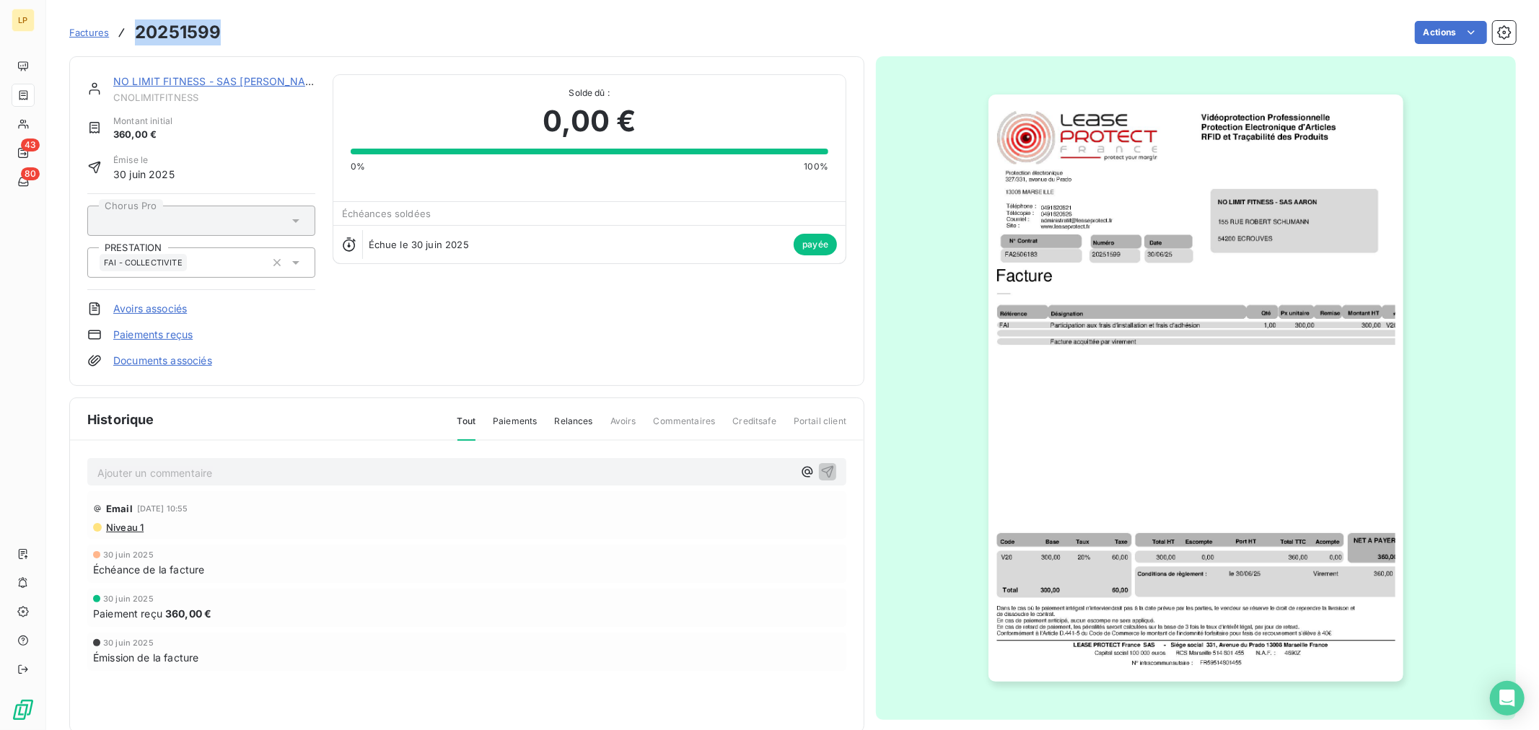
drag, startPoint x: 132, startPoint y: 30, endPoint x: 228, endPoint y: 32, distance: 96.0
click at [228, 32] on div "Factures 20251599 Actions" at bounding box center [792, 32] width 1447 height 30
copy h3 "20251599"
click at [131, 88] on div "NO LIMIT FITNESS - SAS [PERSON_NAME]" at bounding box center [214, 81] width 202 height 14
click at [139, 81] on link "NO LIMIT FITNESS - SAS [PERSON_NAME]" at bounding box center [218, 81] width 211 height 12
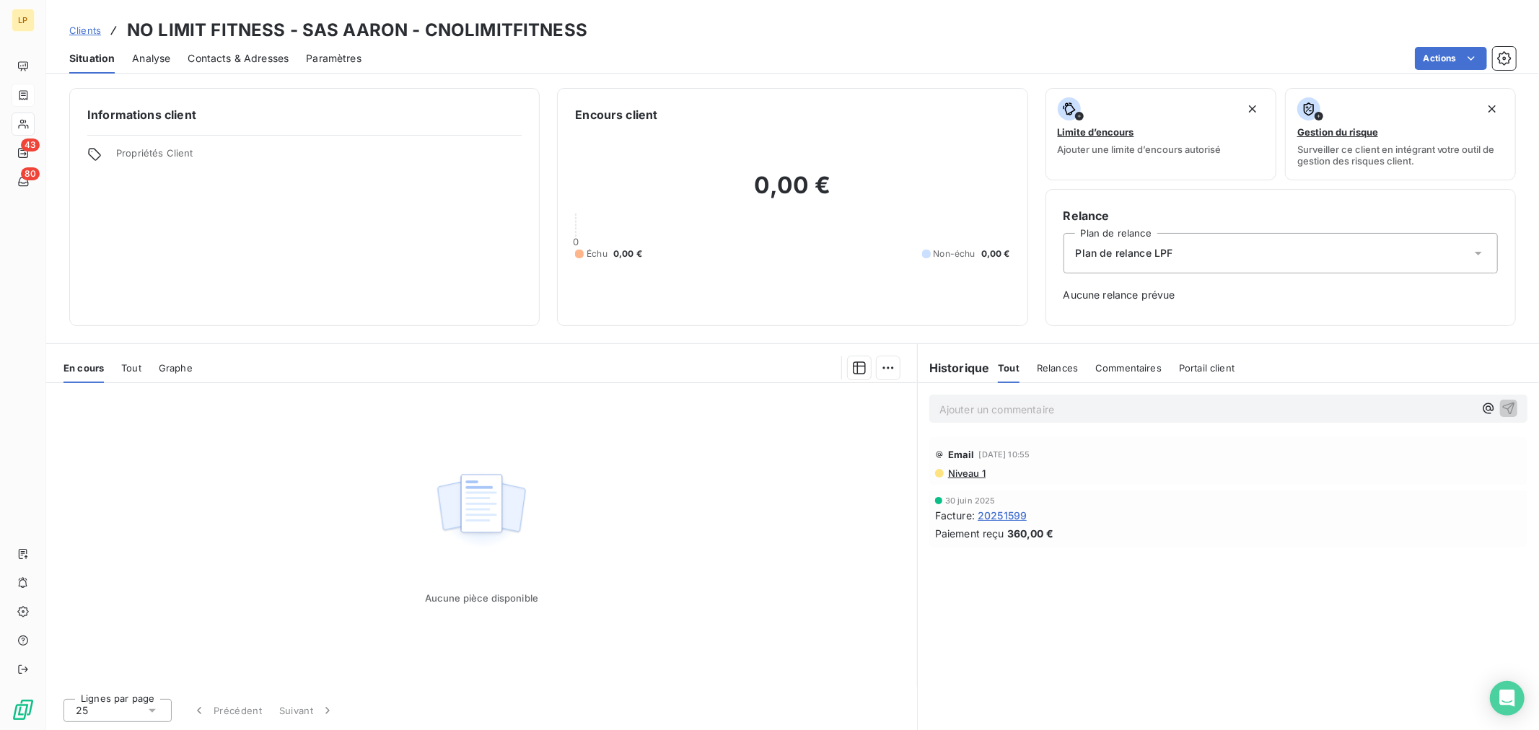
click at [976, 473] on span "Niveau 1" at bounding box center [966, 474] width 39 height 12
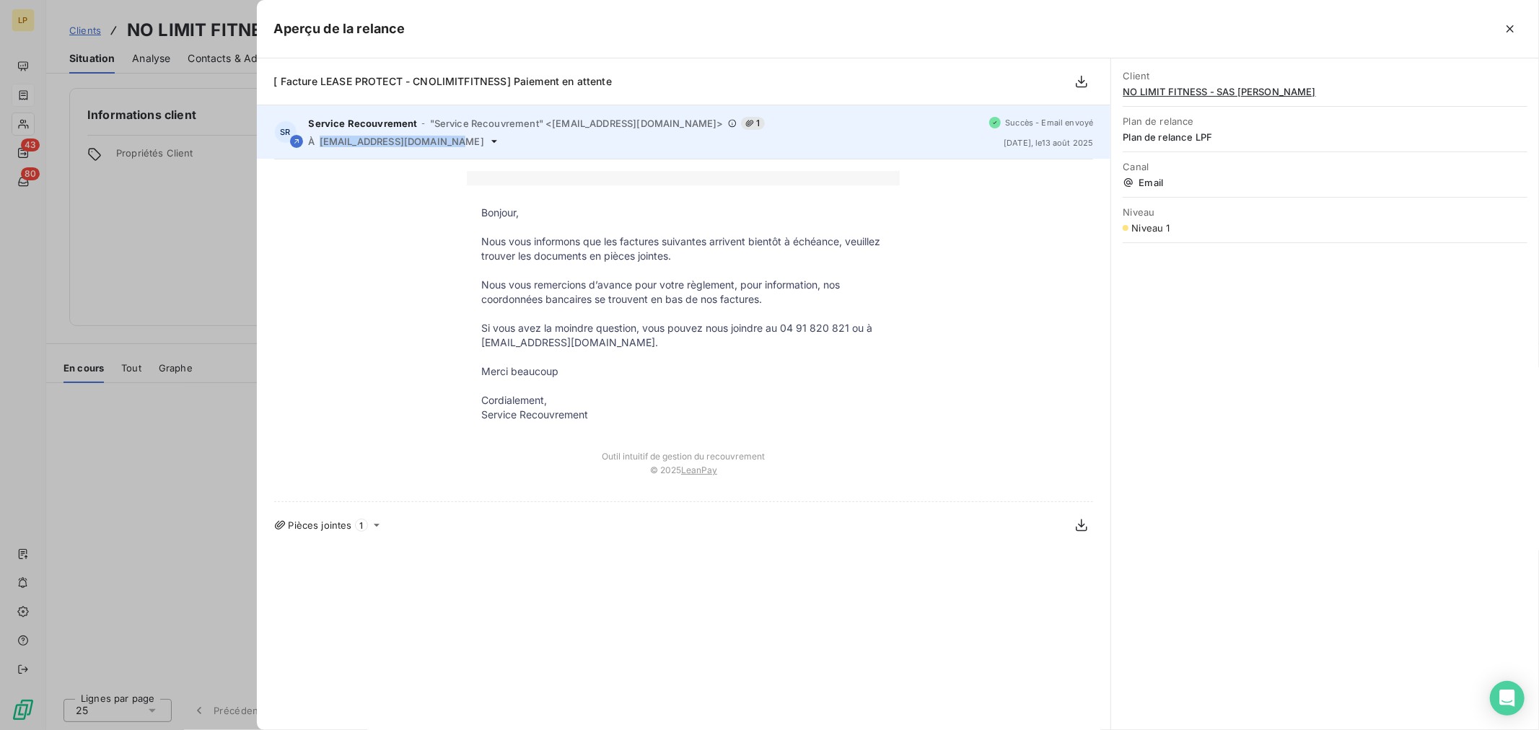
copy span "[EMAIL_ADDRESS][DOMAIN_NAME]"
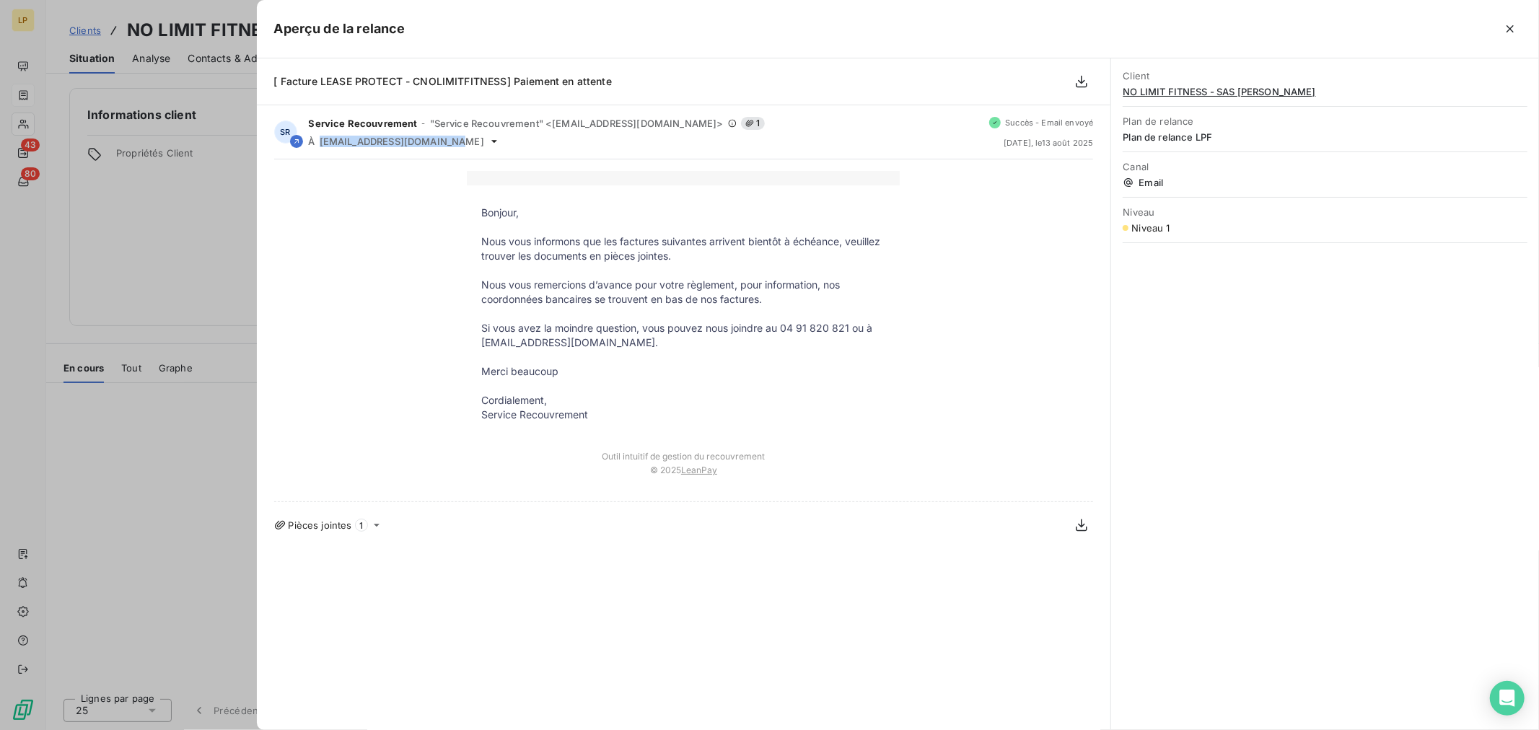
drag, startPoint x: 318, startPoint y: 139, endPoint x: 139, endPoint y: 217, distance: 195.9
click at [432, 148] on div "SR Service Recouvrement - "Service Recouvrement" <[EMAIL_ADDRESS][DOMAIN_NAME]>…" at bounding box center [684, 131] width 855 height 53
